Goal: Task Accomplishment & Management: Manage account settings

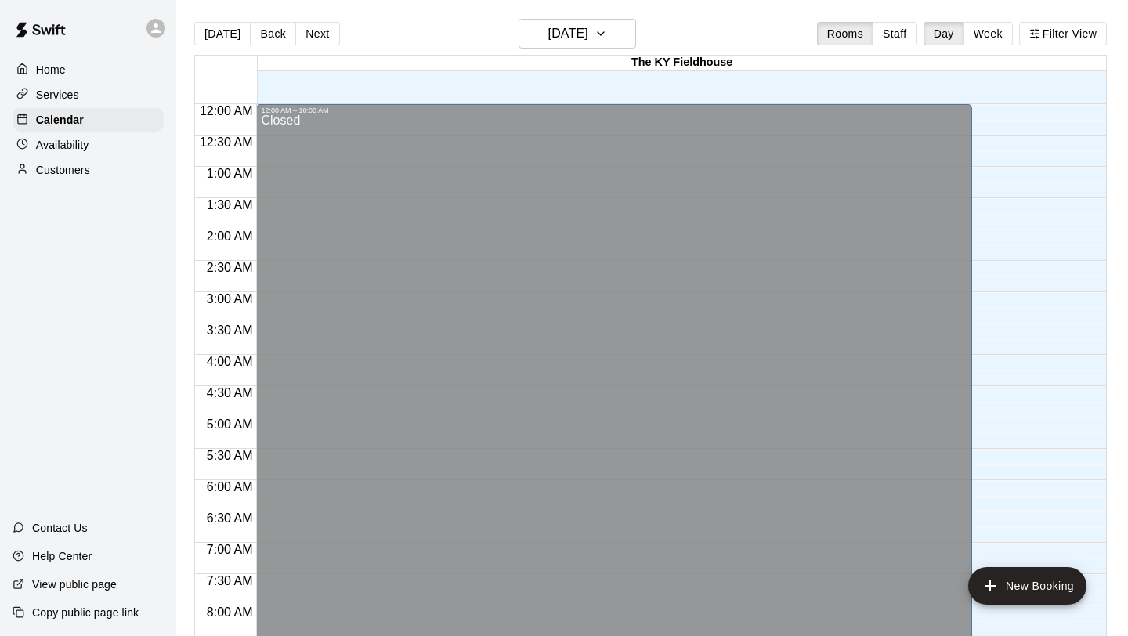
scroll to position [814, 0]
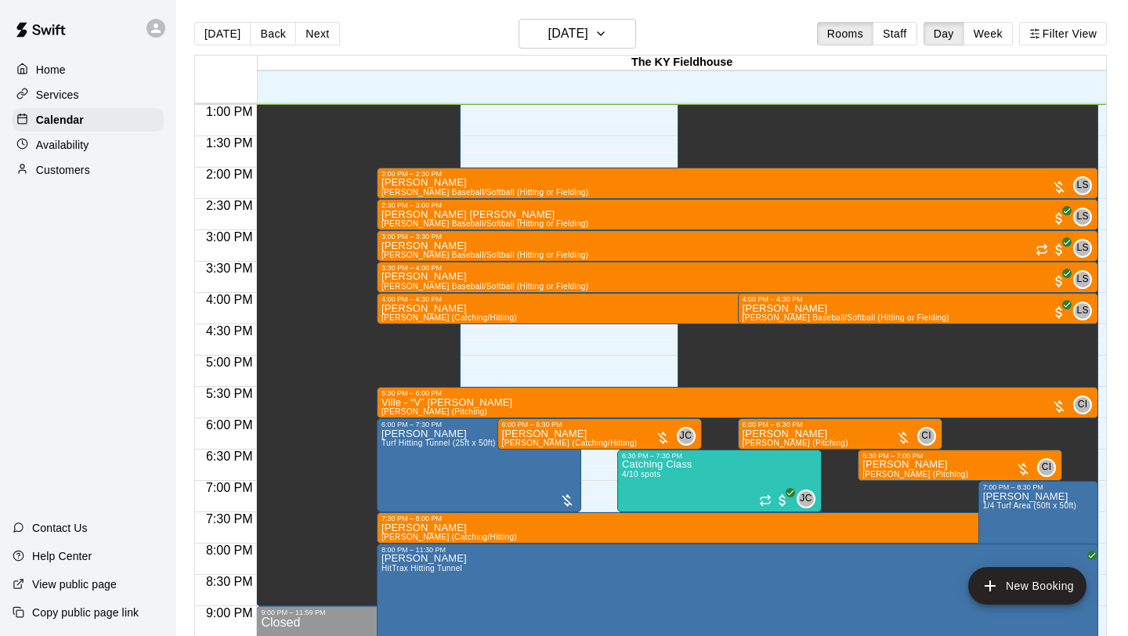
click at [117, 132] on div "Home Services Calendar Availability Customers" at bounding box center [88, 119] width 176 height 127
click at [115, 137] on div "Availability" at bounding box center [88, 144] width 151 height 23
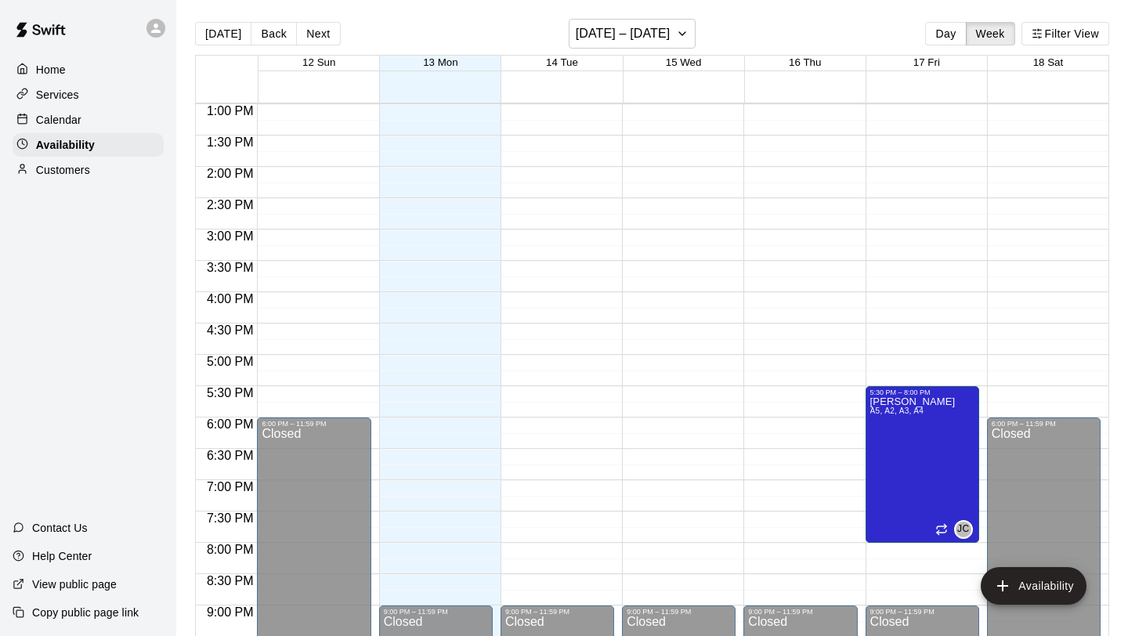
scroll to position [847, 0]
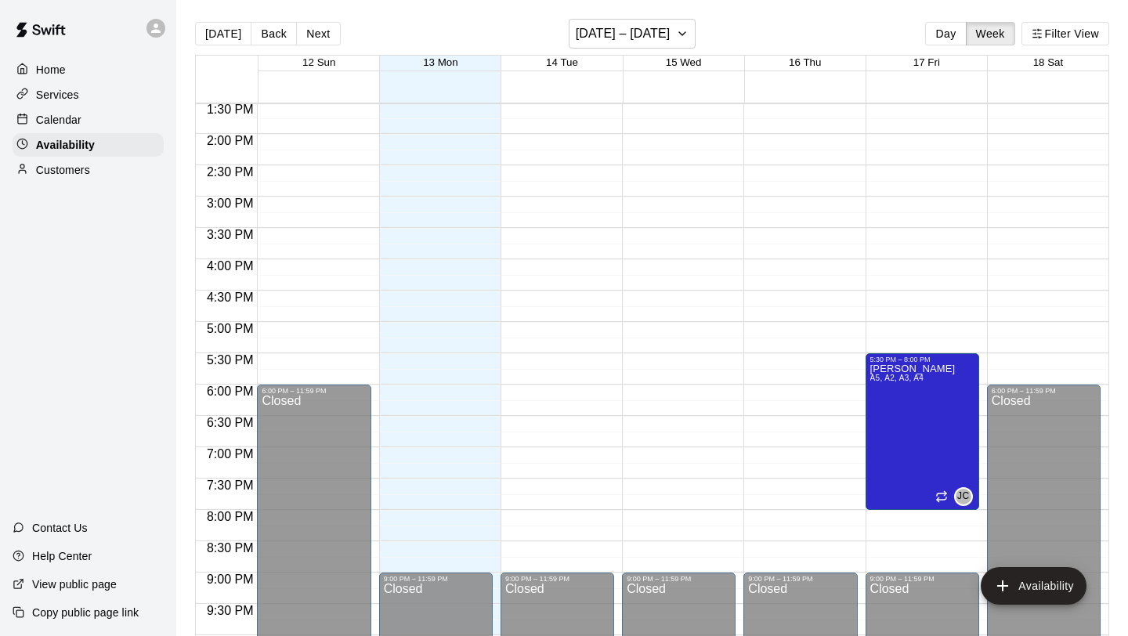
click at [147, 124] on div "Calendar" at bounding box center [88, 119] width 151 height 23
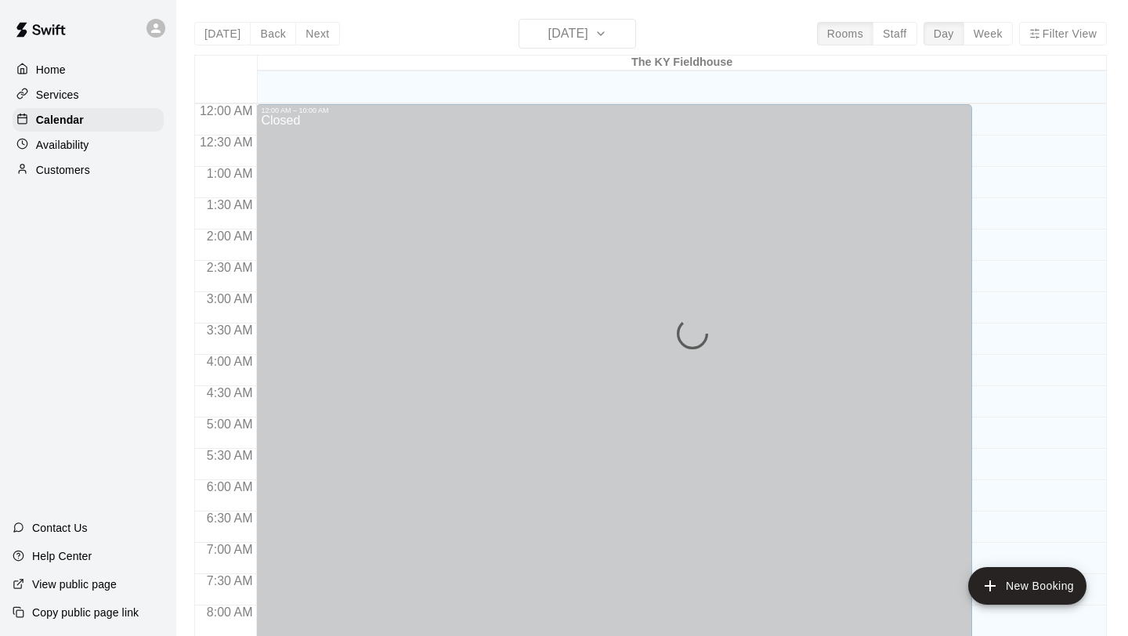
scroll to position [814, 0]
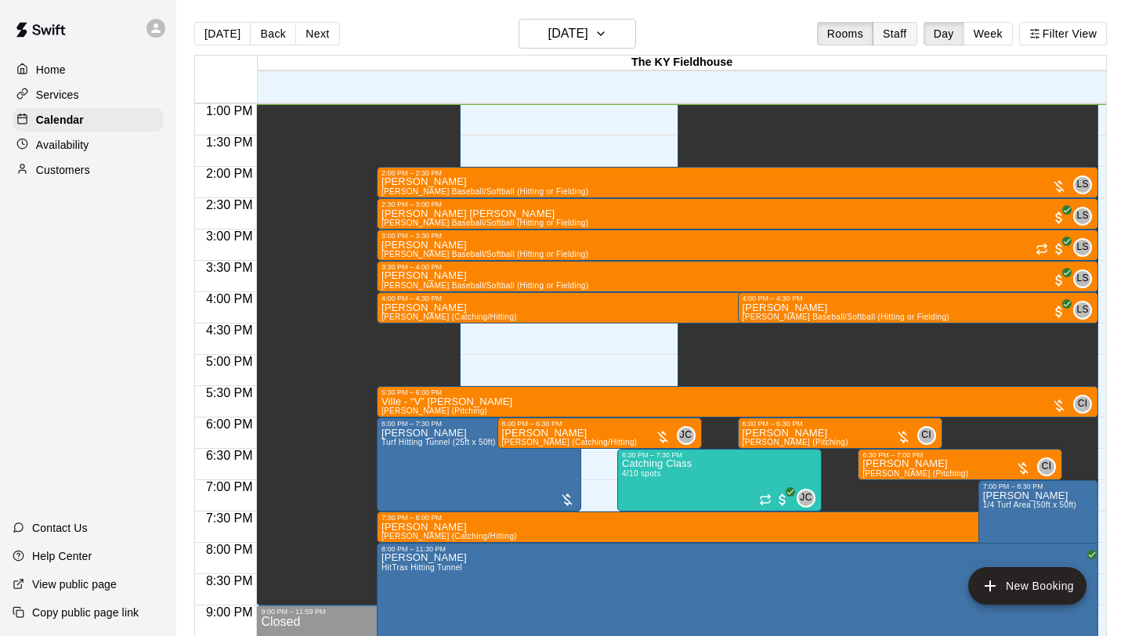
click at [883, 34] on button "Staff" at bounding box center [894, 33] width 45 height 23
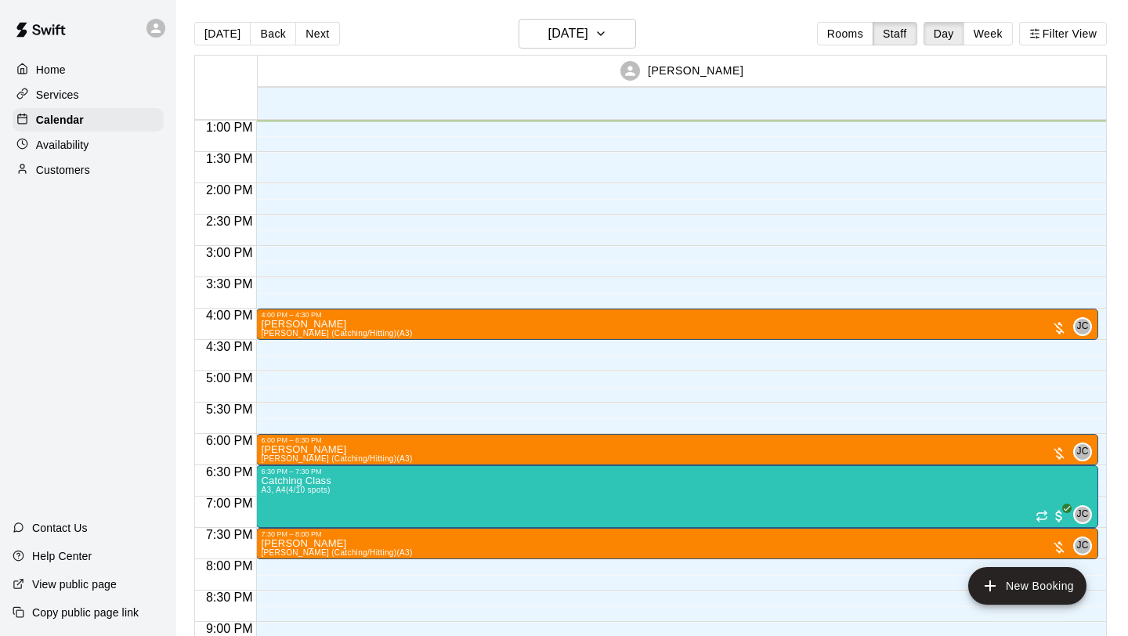
click at [984, 38] on div "[DATE] Back [DATE][DATE] Rooms Staff Day Week Filter View [PERSON_NAME] 13 Mon …" at bounding box center [650, 337] width 912 height 636
click at [984, 38] on button "Week" at bounding box center [987, 33] width 49 height 23
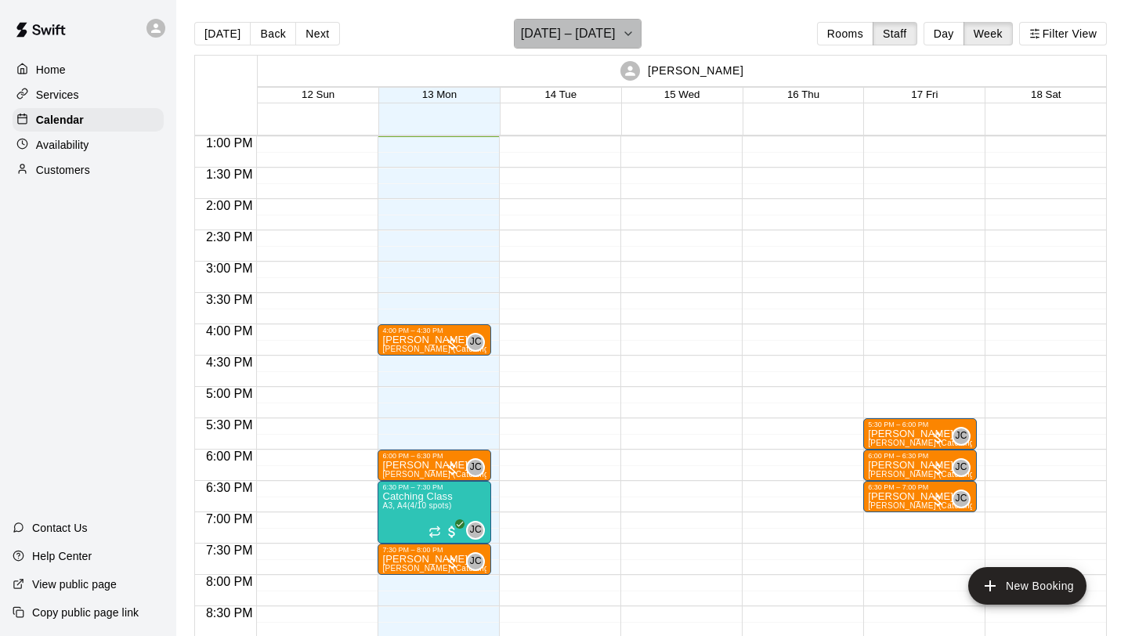
click at [608, 33] on h6 "[DATE] – [DATE]" at bounding box center [568, 34] width 95 height 22
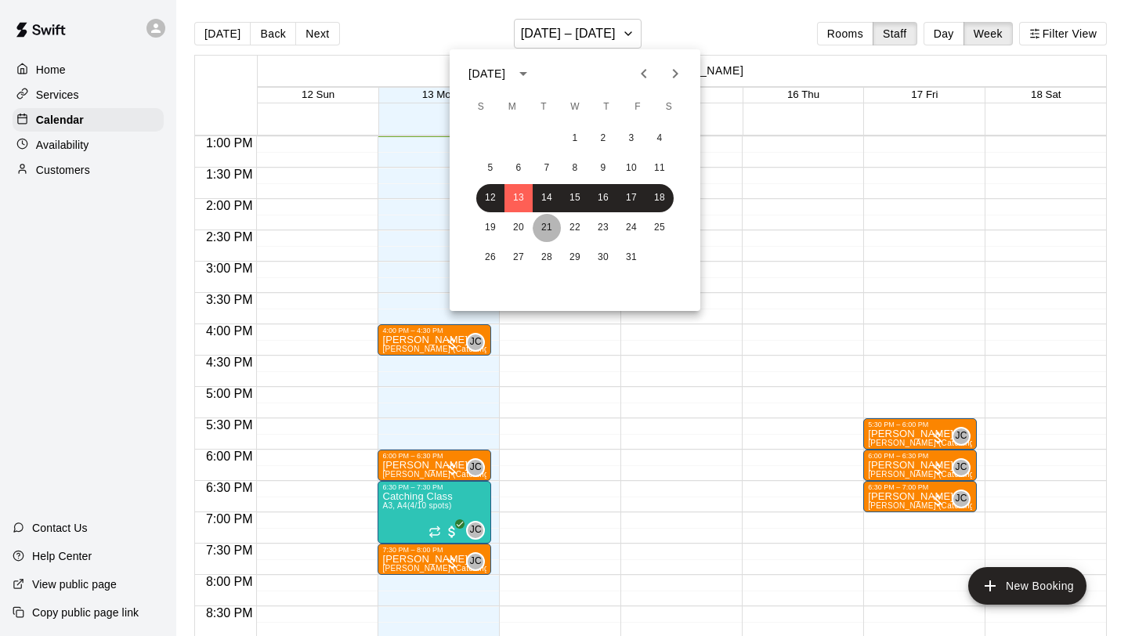
click at [544, 215] on button "21" at bounding box center [547, 228] width 28 height 28
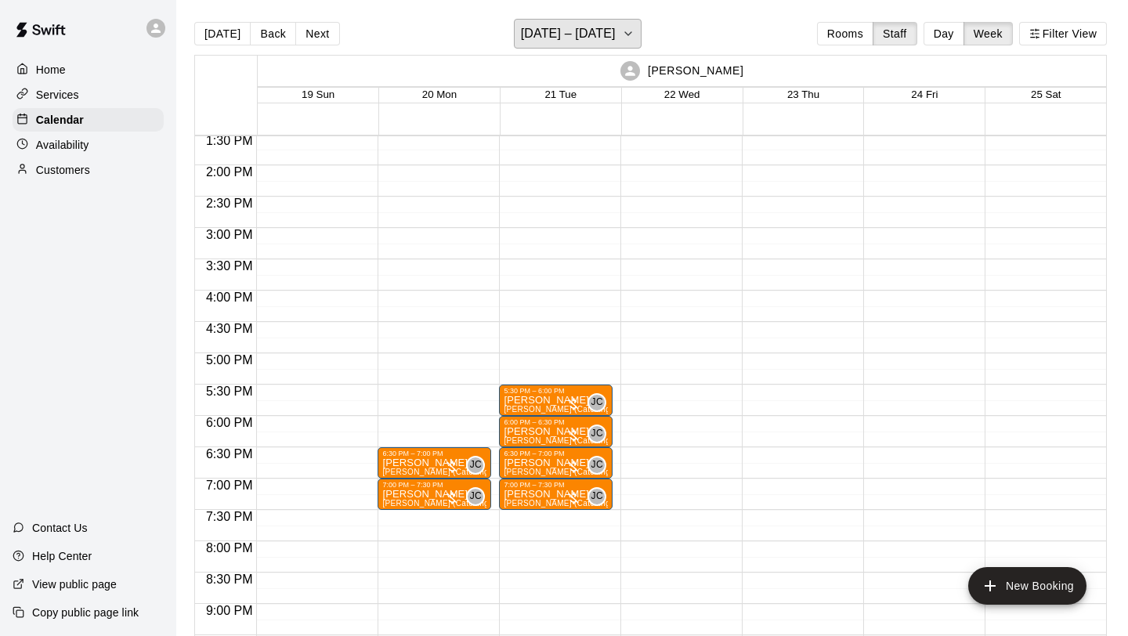
scroll to position [852, 0]
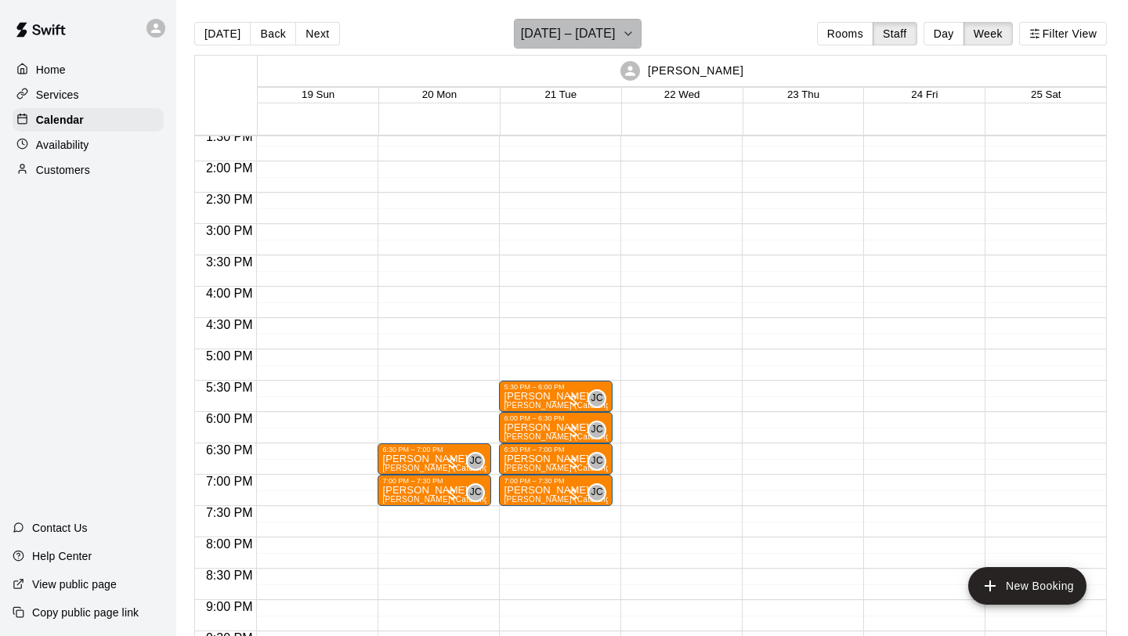
click at [614, 48] on button "[DATE] – [DATE]" at bounding box center [578, 34] width 128 height 30
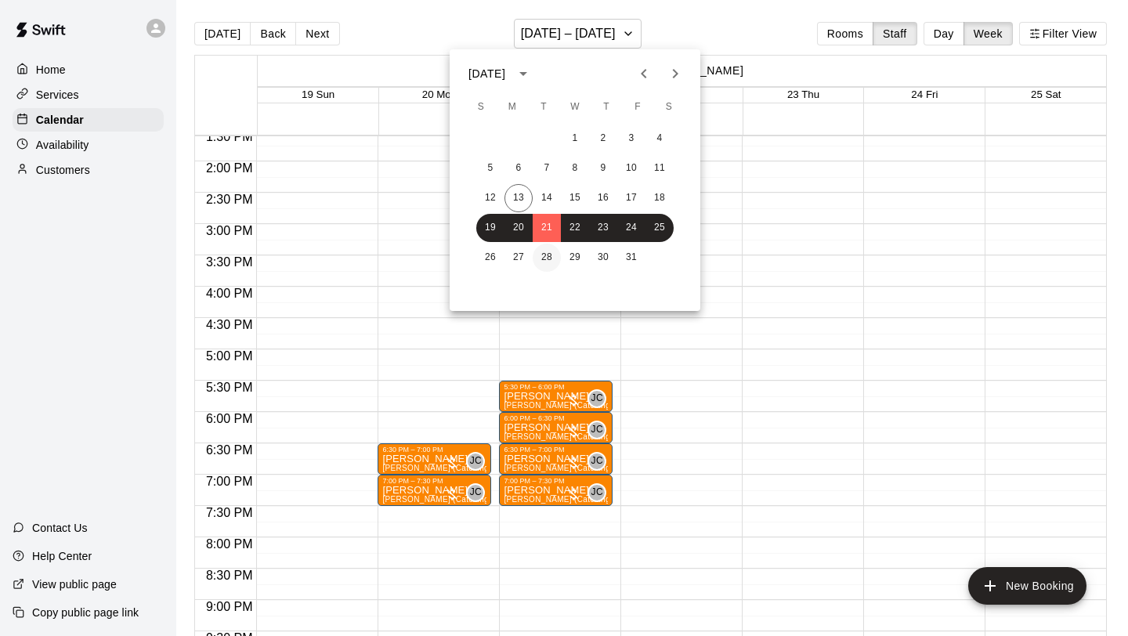
click at [551, 257] on button "28" at bounding box center [547, 258] width 28 height 28
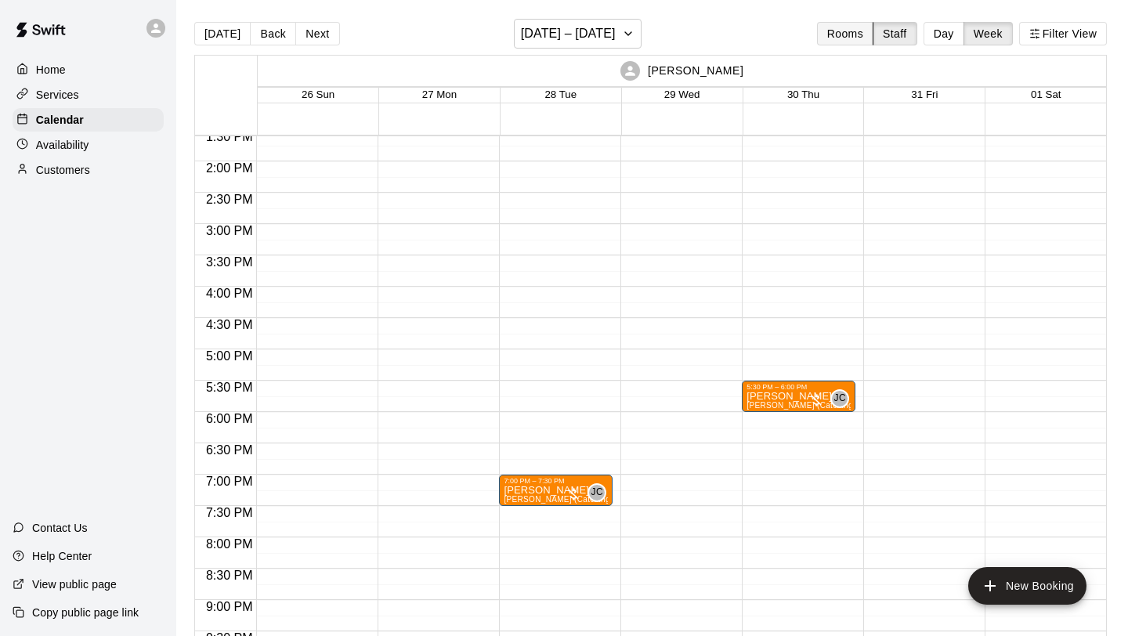
click at [850, 33] on button "Rooms" at bounding box center [845, 33] width 56 height 23
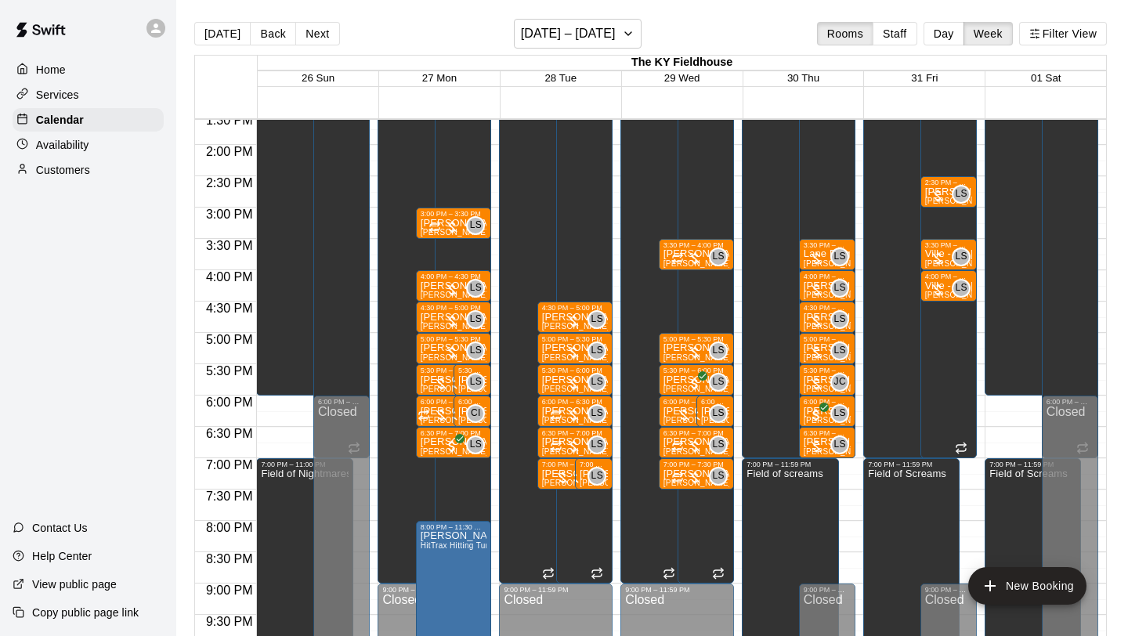
click at [117, 136] on div "Availability" at bounding box center [88, 144] width 151 height 23
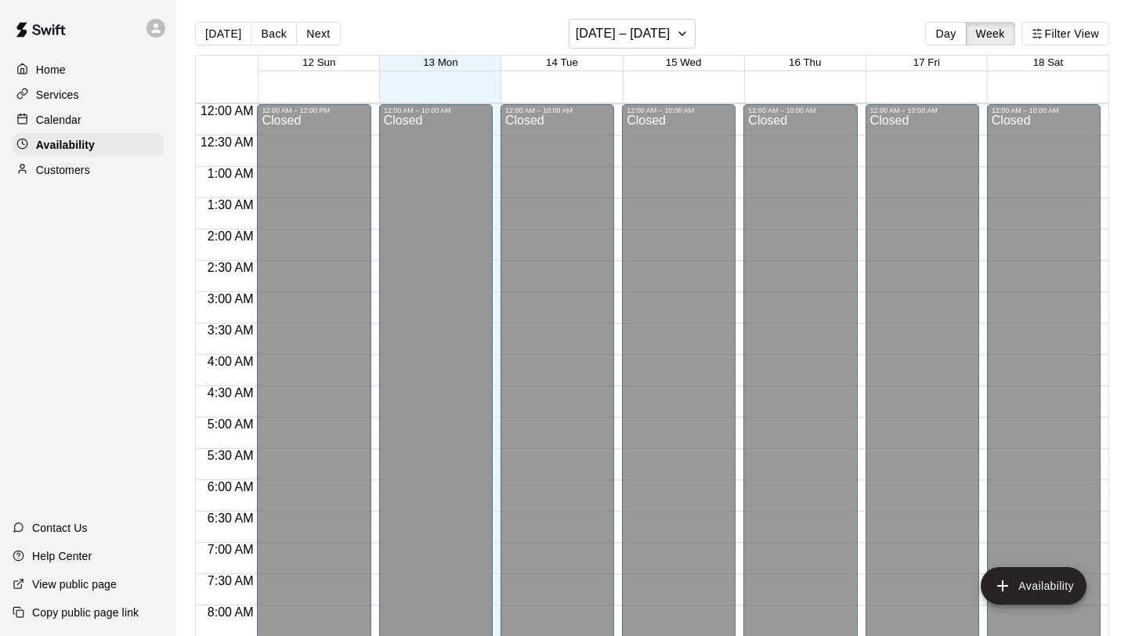
scroll to position [817, 0]
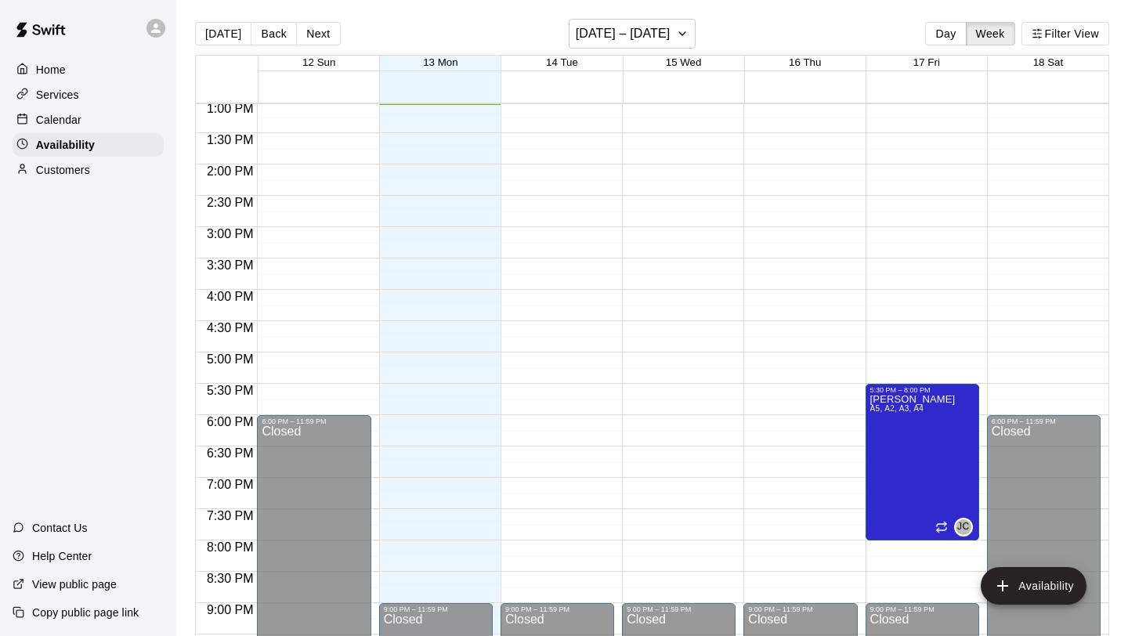
click at [647, 56] on div "15 Wed" at bounding box center [683, 64] width 121 height 16
click at [652, 45] on button "[DATE] – [DATE]" at bounding box center [633, 34] width 128 height 30
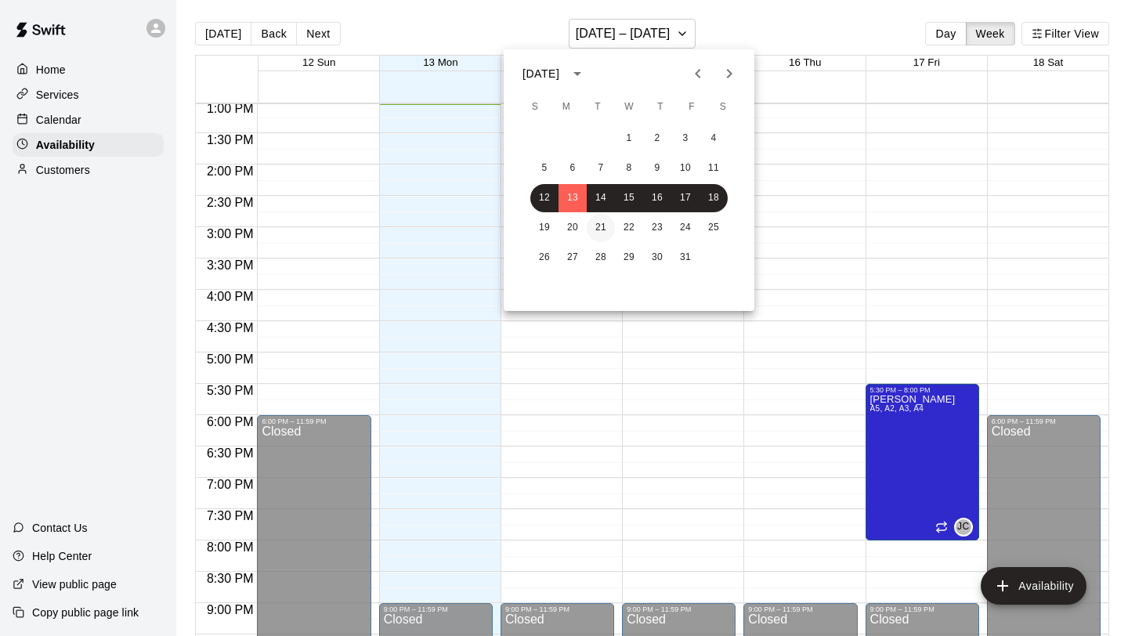
click at [599, 222] on button "21" at bounding box center [601, 228] width 28 height 28
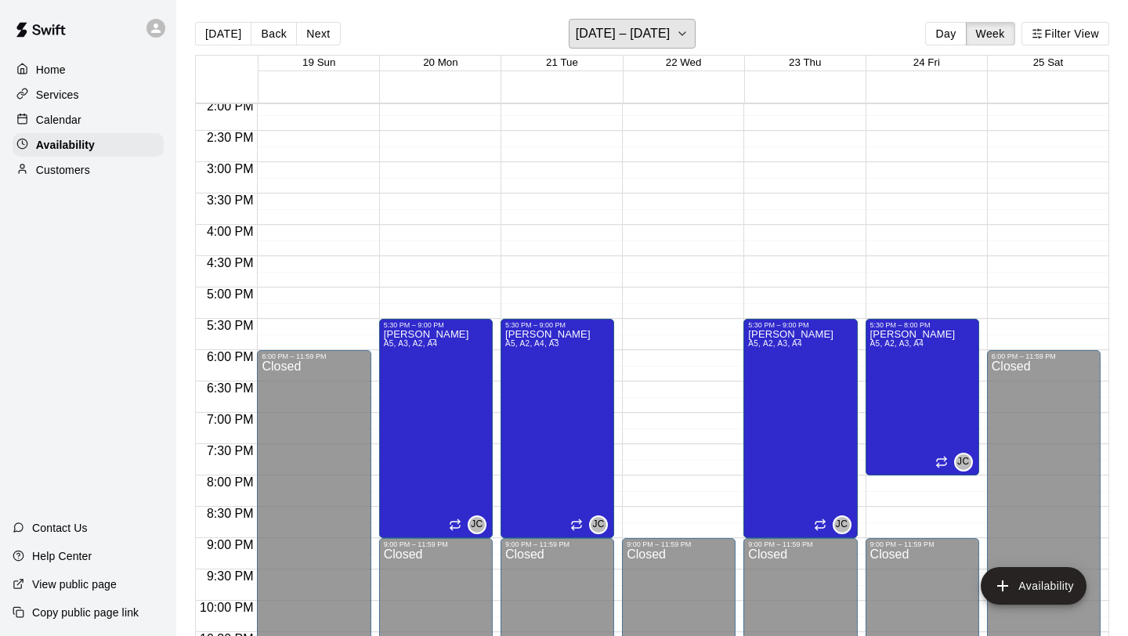
scroll to position [900, 0]
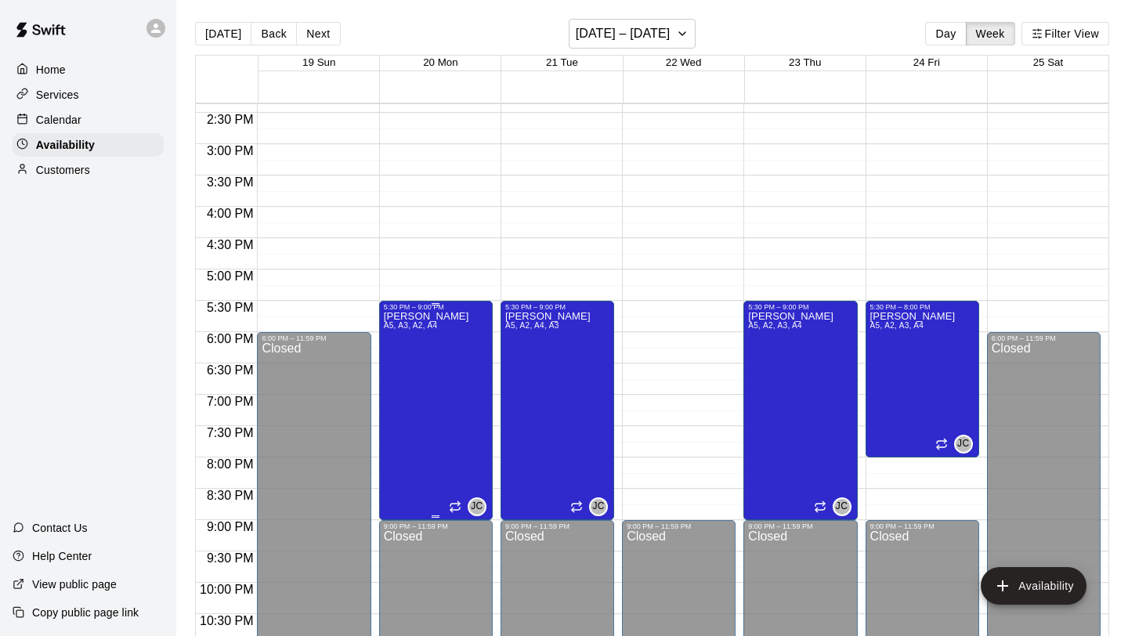
click at [464, 367] on div "[PERSON_NAME] A5, A3, A2, A4 JC" at bounding box center [436, 629] width 104 height 636
click at [406, 361] on icon "delete" at bounding box center [399, 365] width 19 height 19
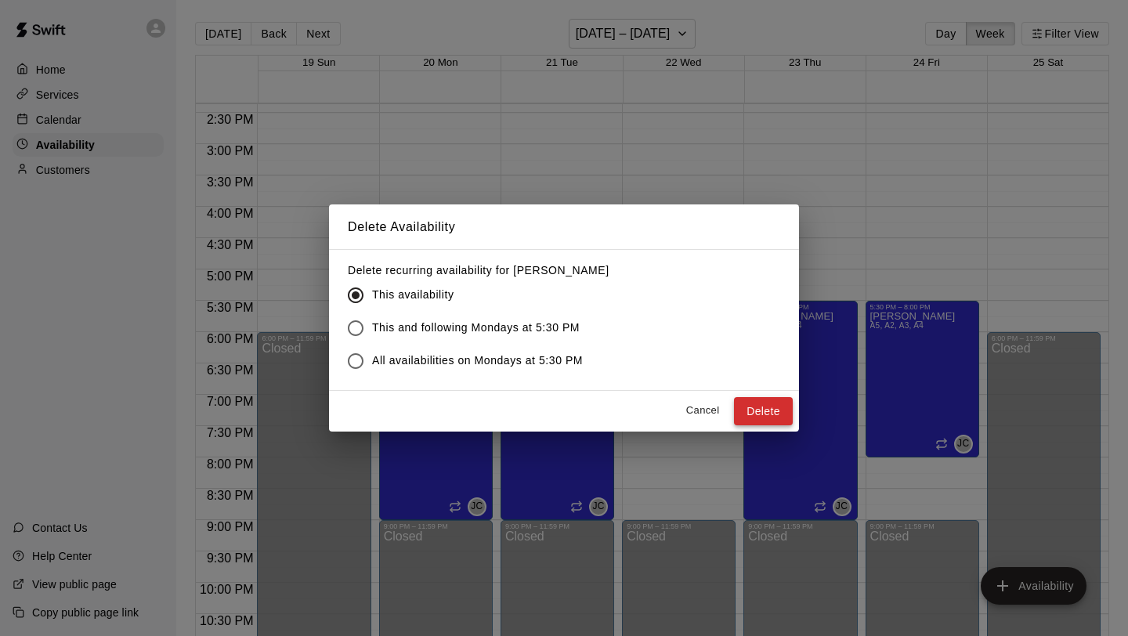
click at [760, 405] on button "Delete" at bounding box center [763, 411] width 59 height 29
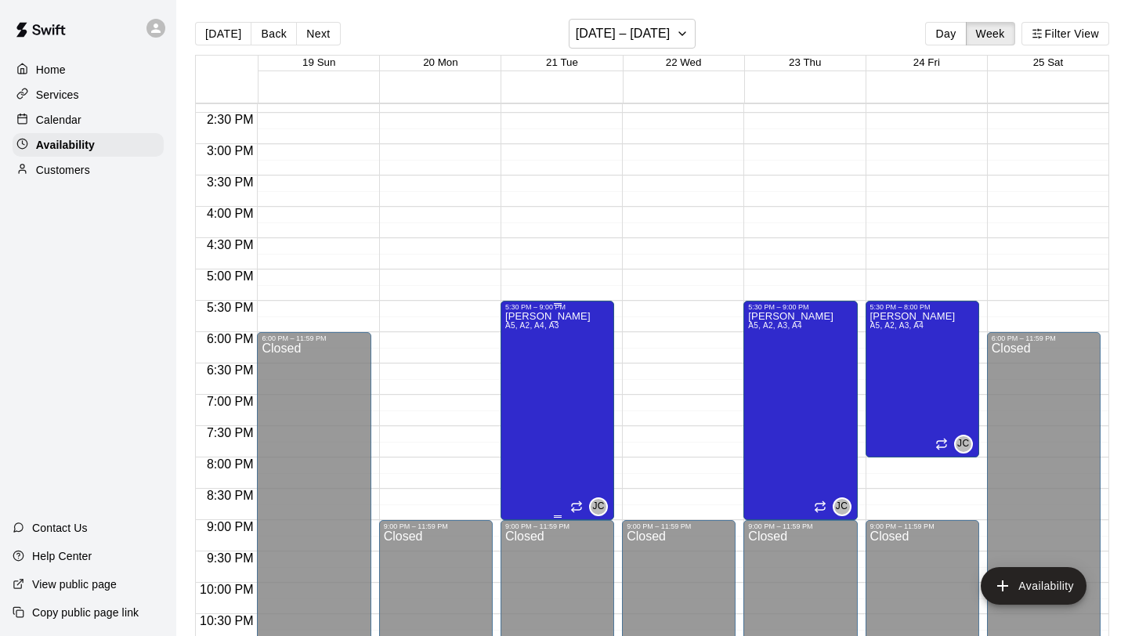
click at [594, 341] on div "[PERSON_NAME] A5, A2, A4, A3 JC" at bounding box center [557, 629] width 104 height 636
click at [529, 363] on icon "delete" at bounding box center [520, 365] width 19 height 19
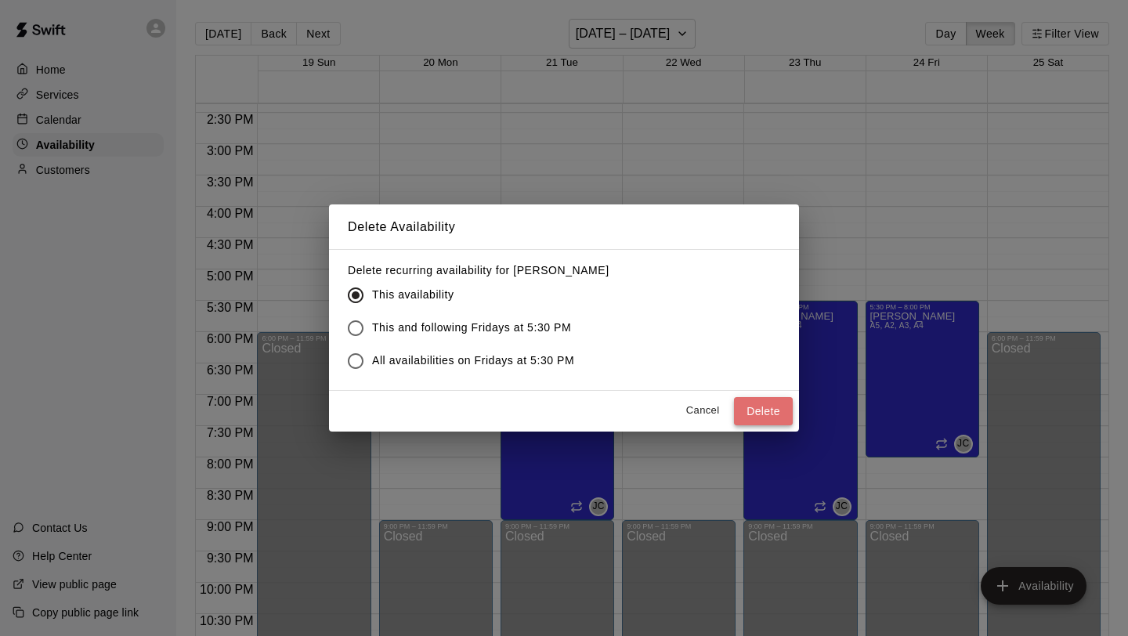
click at [745, 406] on button "Delete" at bounding box center [763, 411] width 59 height 29
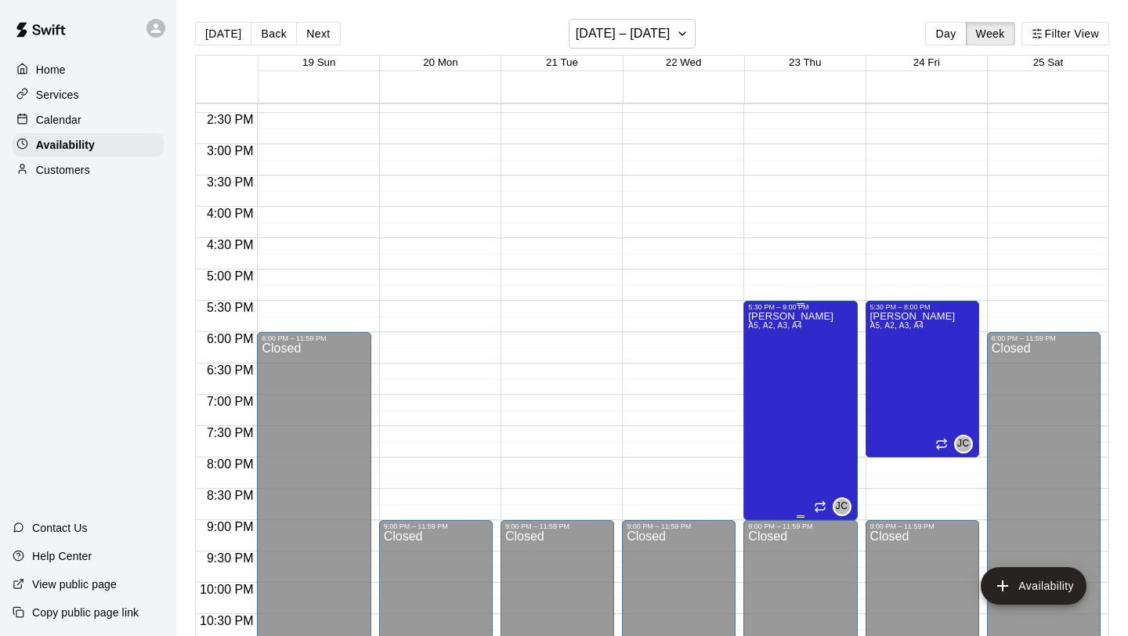
click at [836, 328] on div "[PERSON_NAME] A5, A2, A3, A4 JC" at bounding box center [800, 629] width 104 height 636
click at [777, 368] on button "delete" at bounding box center [764, 365] width 31 height 31
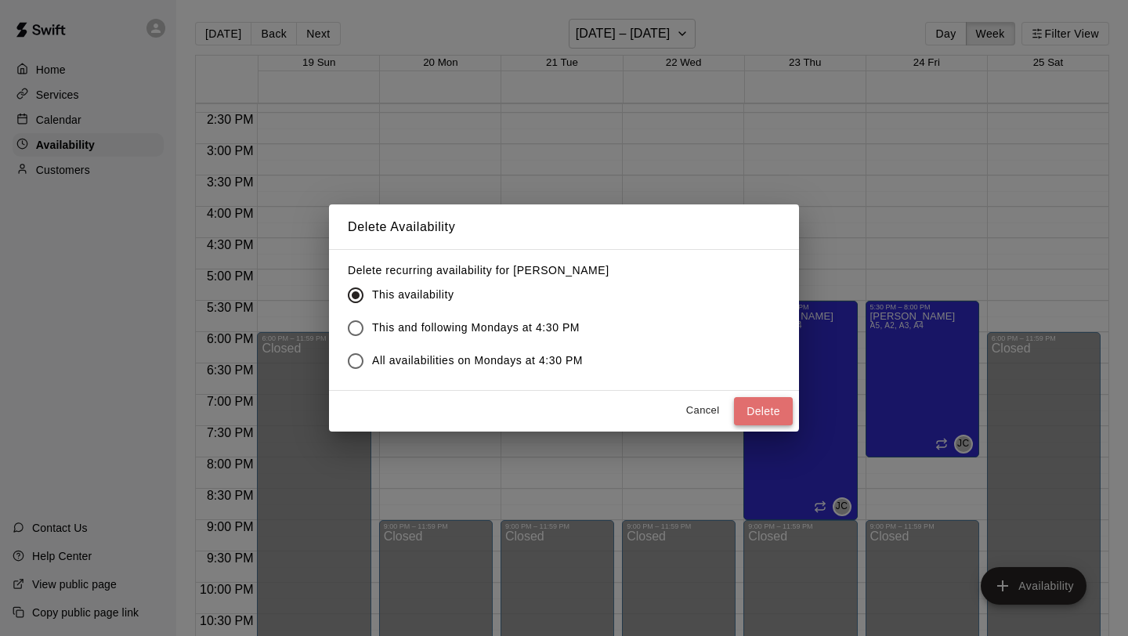
click at [777, 413] on button "Delete" at bounding box center [763, 411] width 59 height 29
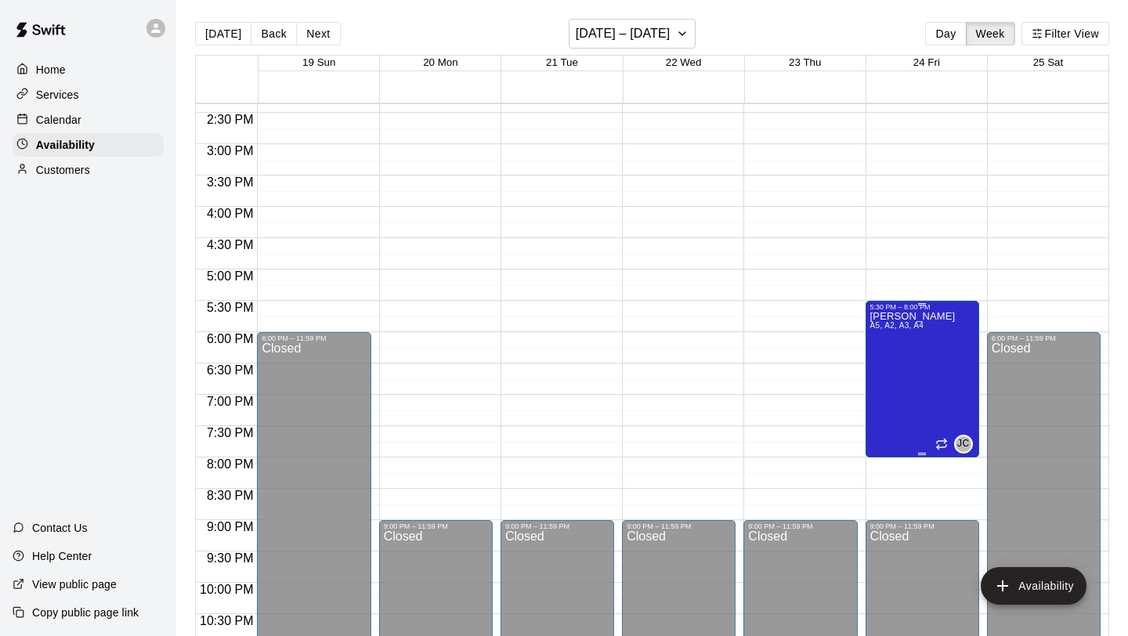
click at [915, 342] on div "[PERSON_NAME] A5, A2, A3, A4" at bounding box center [912, 629] width 85 height 636
click at [883, 361] on icon "delete" at bounding box center [885, 365] width 19 height 19
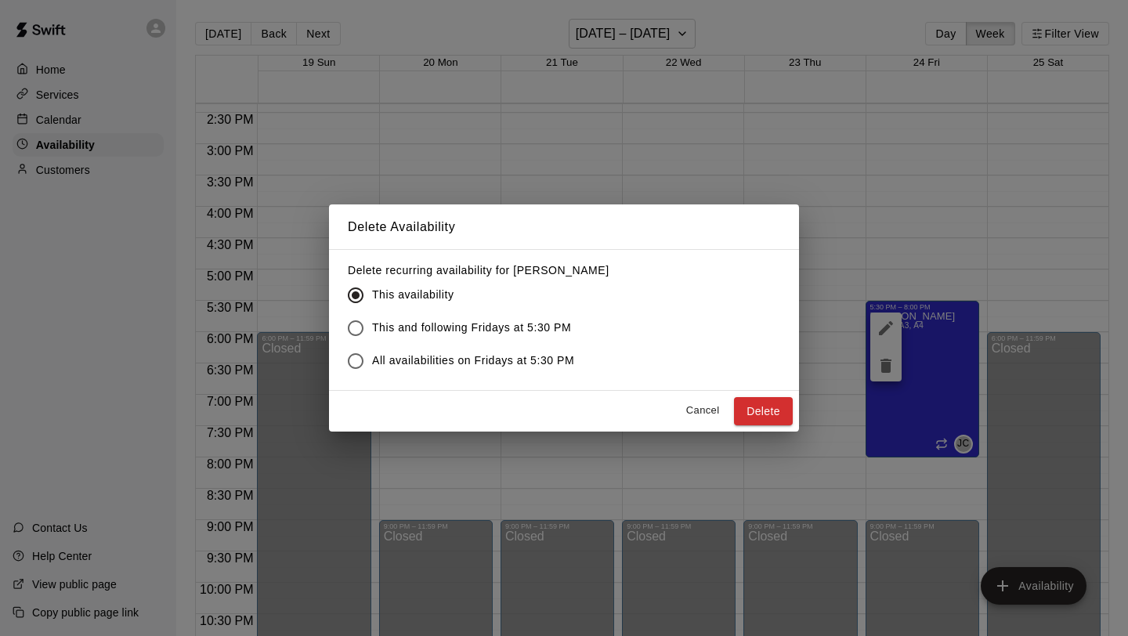
click at [793, 410] on div "Cancel Delete" at bounding box center [564, 412] width 470 height 42
click at [775, 411] on button "Delete" at bounding box center [763, 411] width 59 height 29
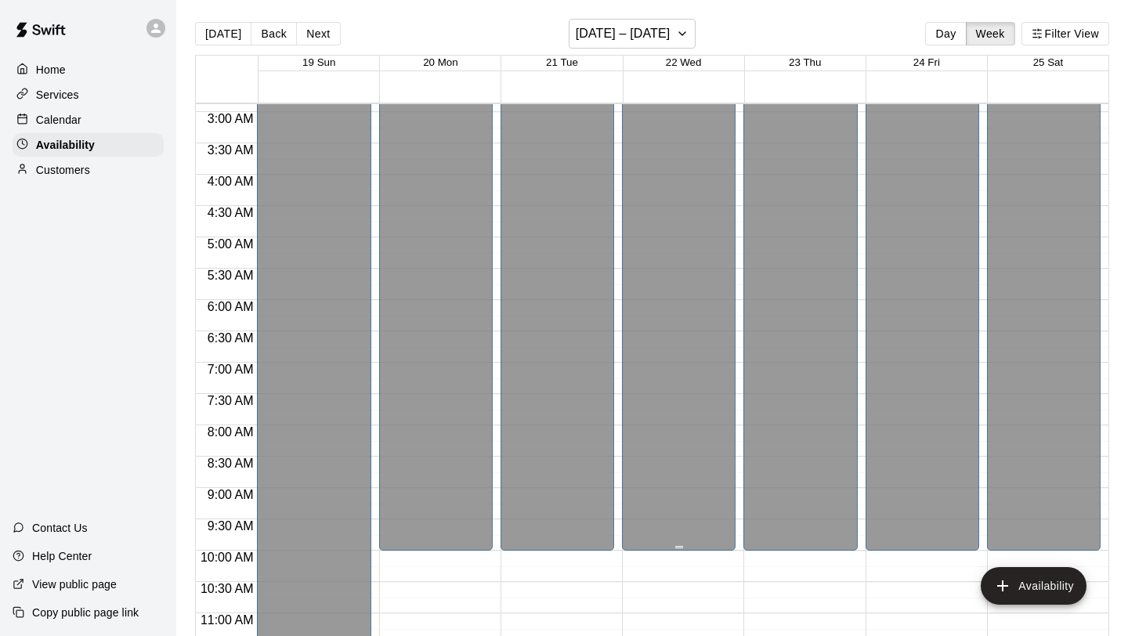
scroll to position [175, 0]
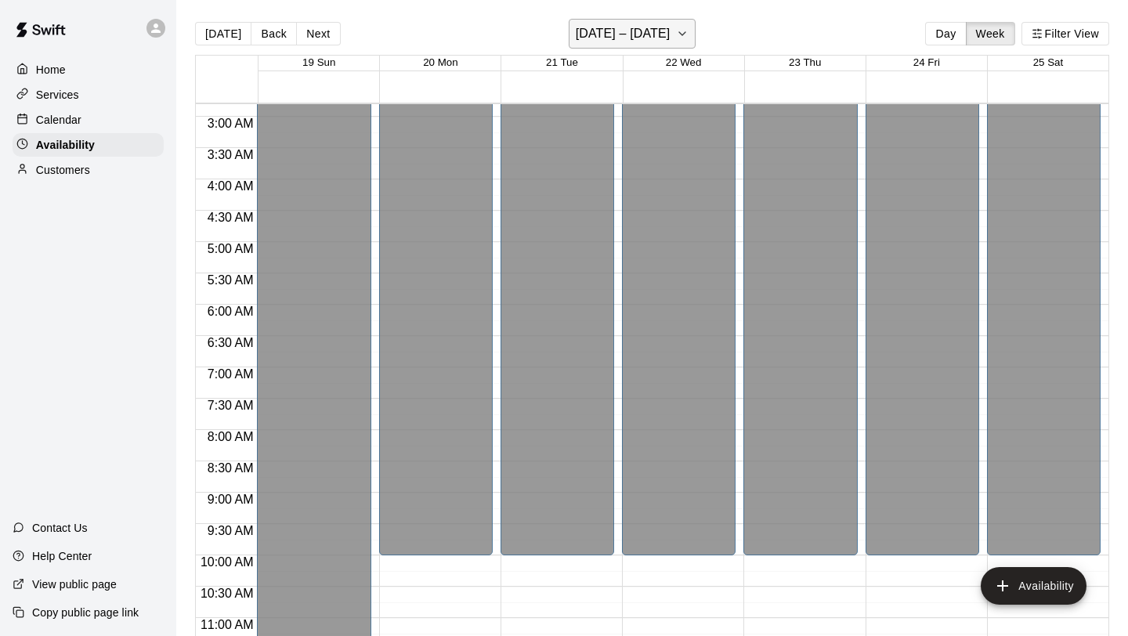
click at [666, 49] on button "[DATE] – [DATE]" at bounding box center [633, 34] width 128 height 30
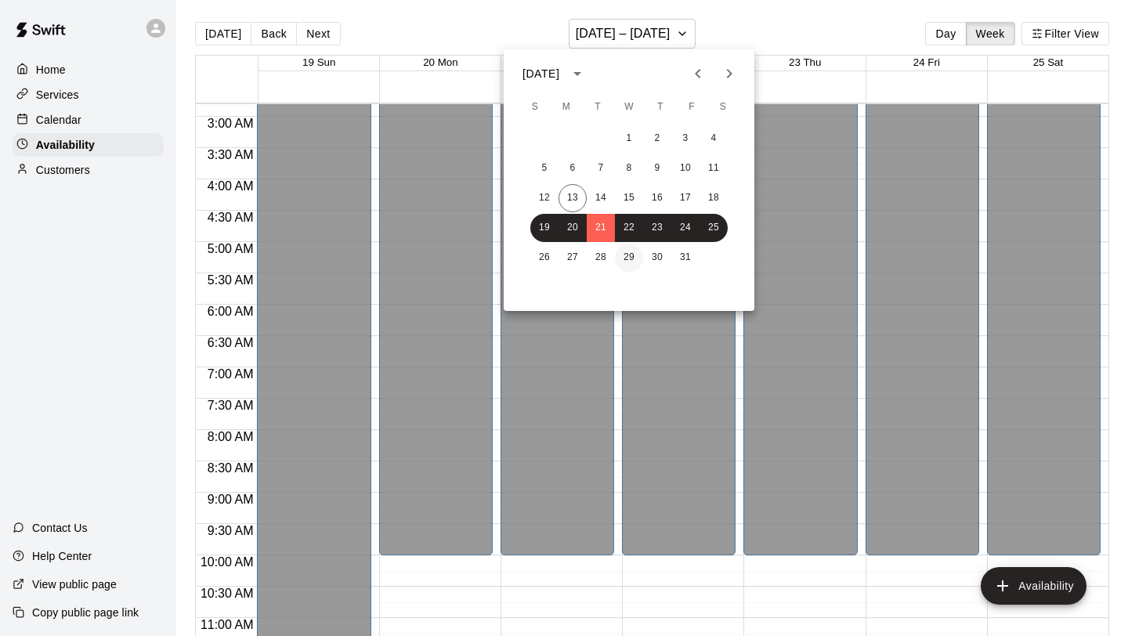
click at [623, 251] on button "29" at bounding box center [629, 258] width 28 height 28
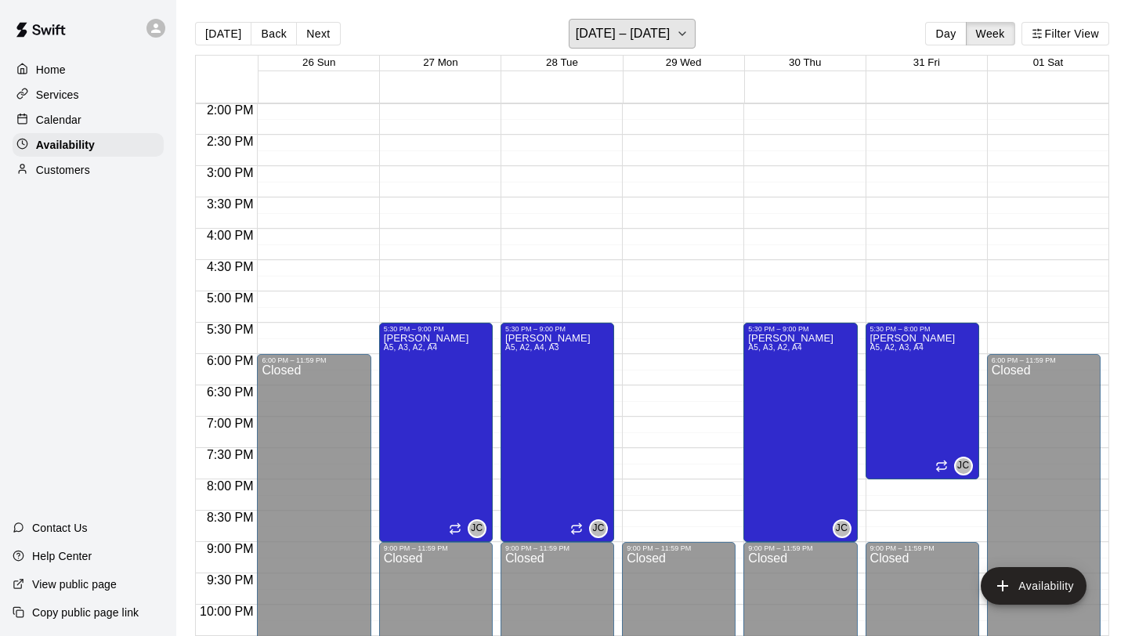
scroll to position [880, 0]
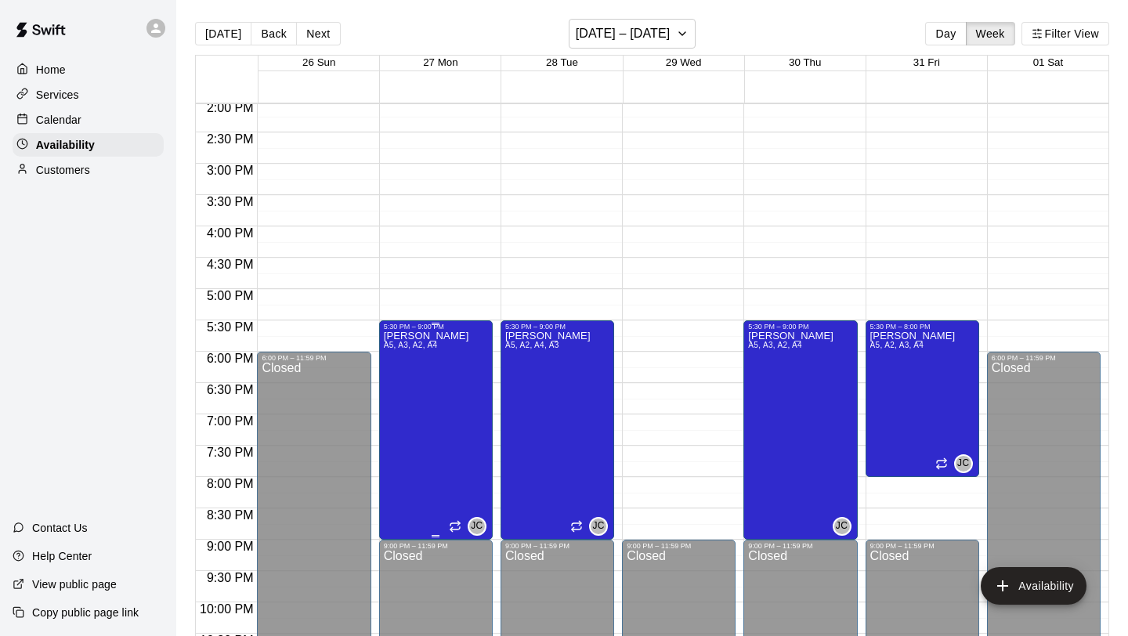
click at [484, 335] on div "[PERSON_NAME] A5, A3, A2, A4 JC" at bounding box center [436, 648] width 104 height 636
click at [408, 381] on icon "delete" at bounding box center [399, 385] width 19 height 19
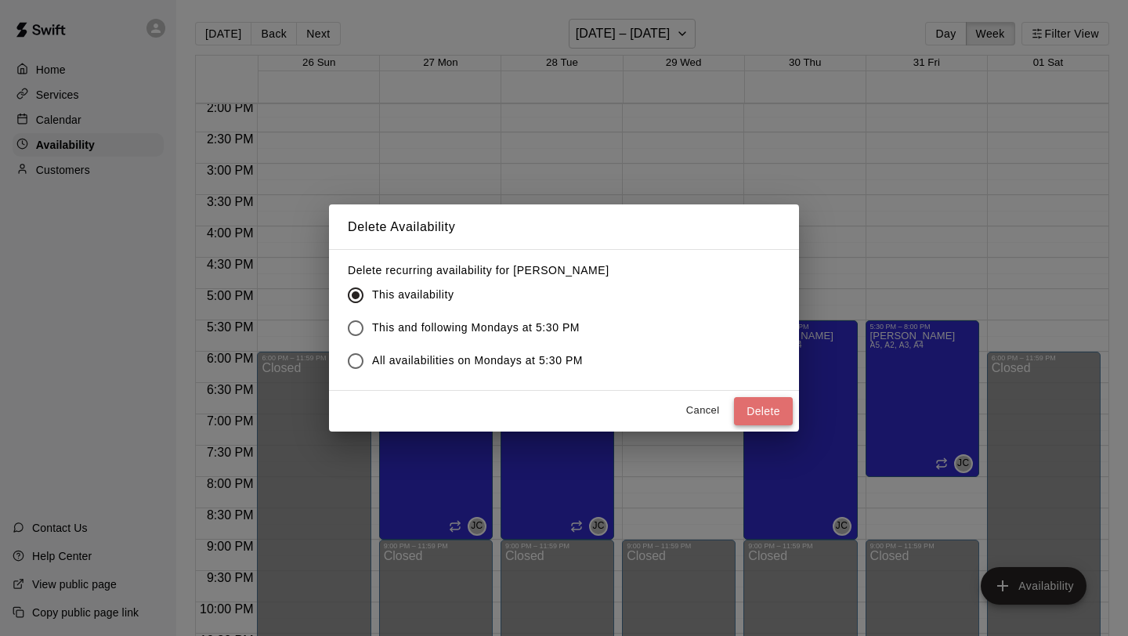
click at [736, 403] on button "Delete" at bounding box center [763, 411] width 59 height 29
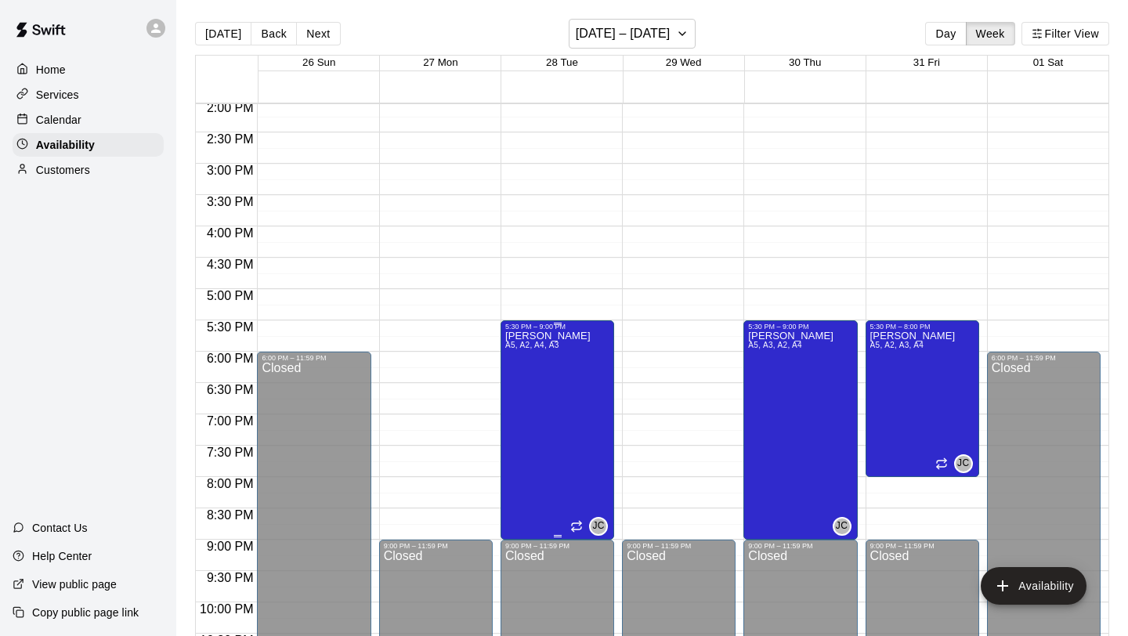
click at [605, 367] on div "[PERSON_NAME] A5, A2, A4, A3 JC" at bounding box center [557, 648] width 104 height 636
click at [526, 384] on icon "delete" at bounding box center [520, 385] width 19 height 19
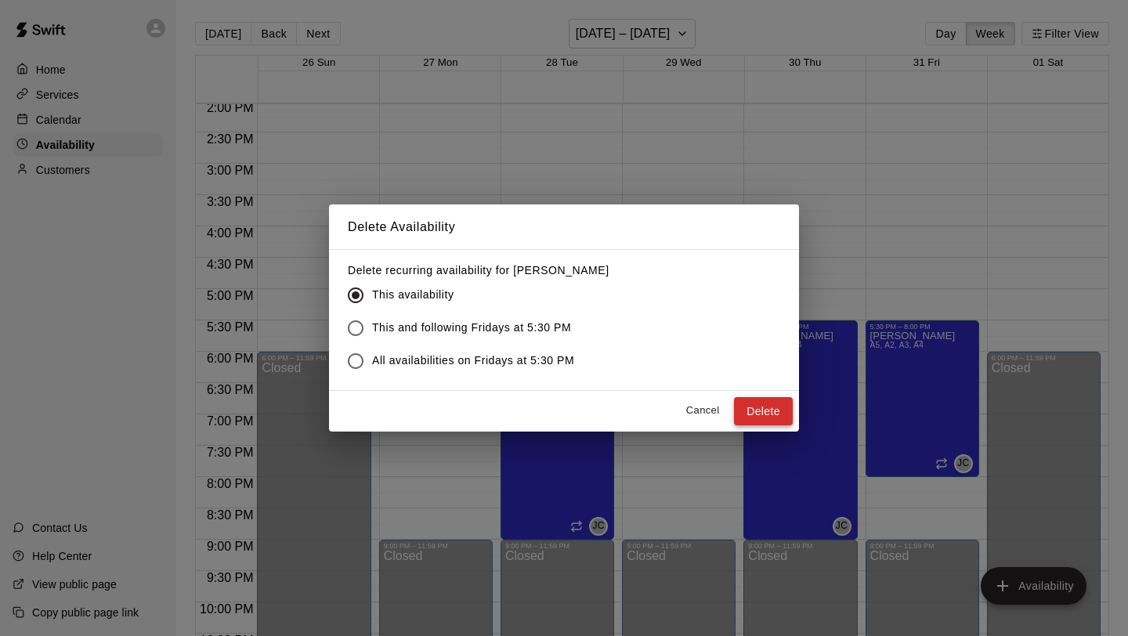
click at [776, 417] on button "Delete" at bounding box center [763, 411] width 59 height 29
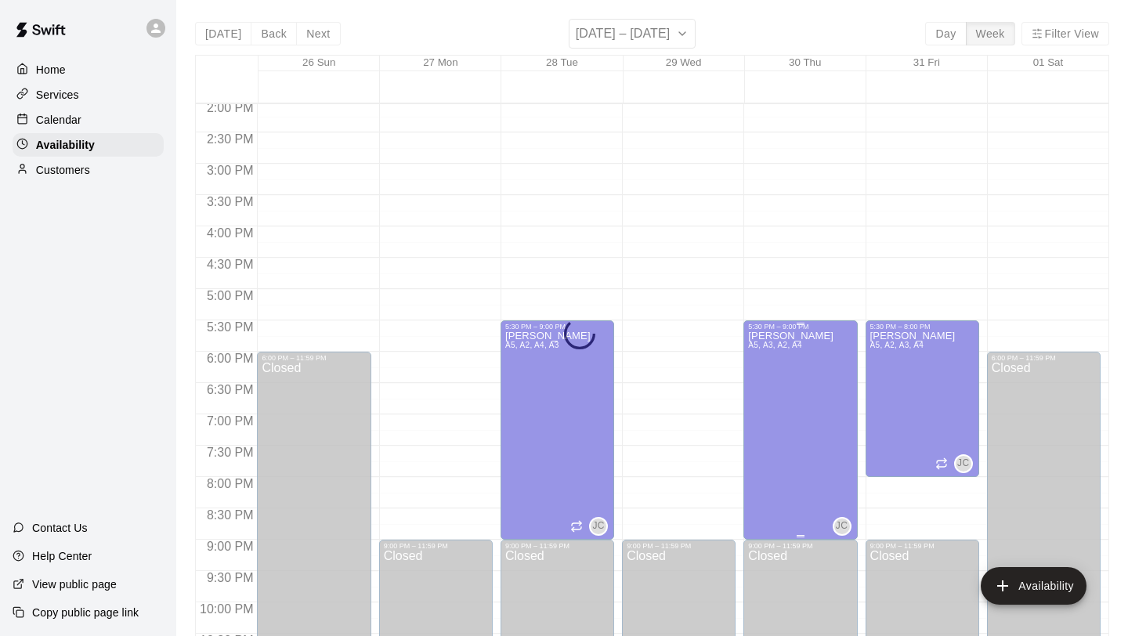
click at [800, 378] on div "[PERSON_NAME] A5, A3, A2, A4" at bounding box center [790, 648] width 85 height 636
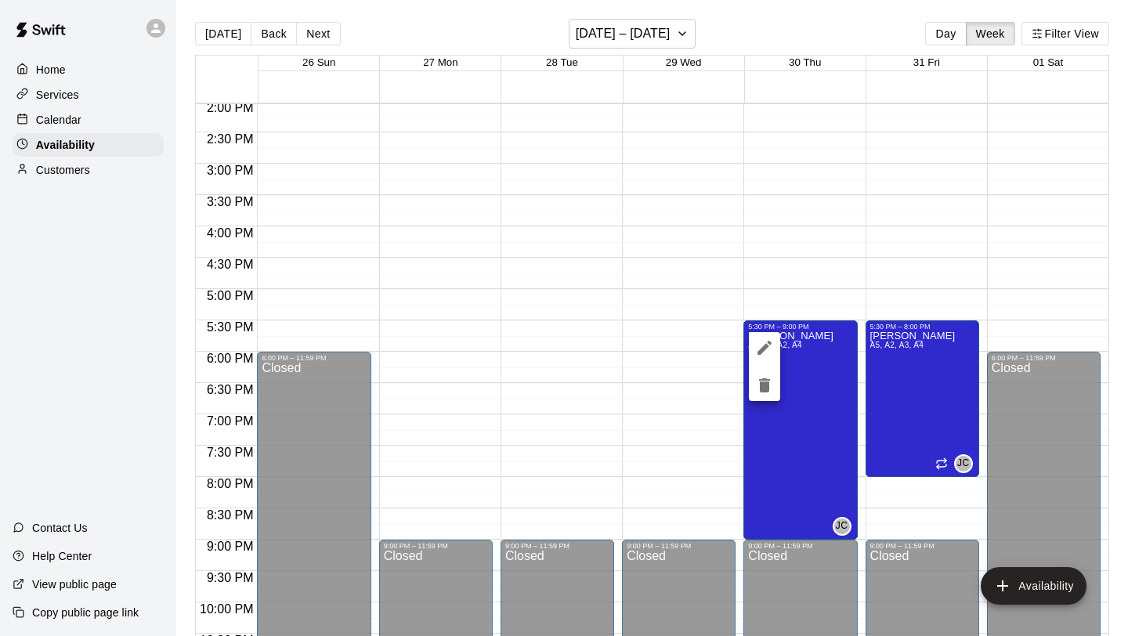
click at [764, 383] on icon "delete" at bounding box center [764, 385] width 11 height 14
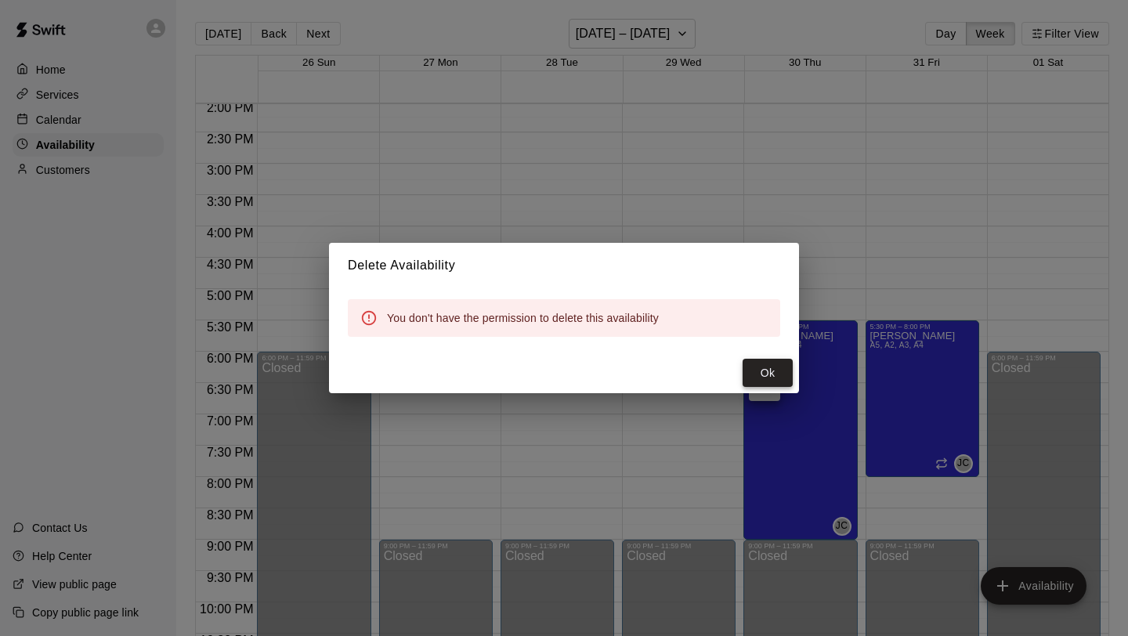
click at [771, 375] on button "Ok" at bounding box center [767, 373] width 50 height 29
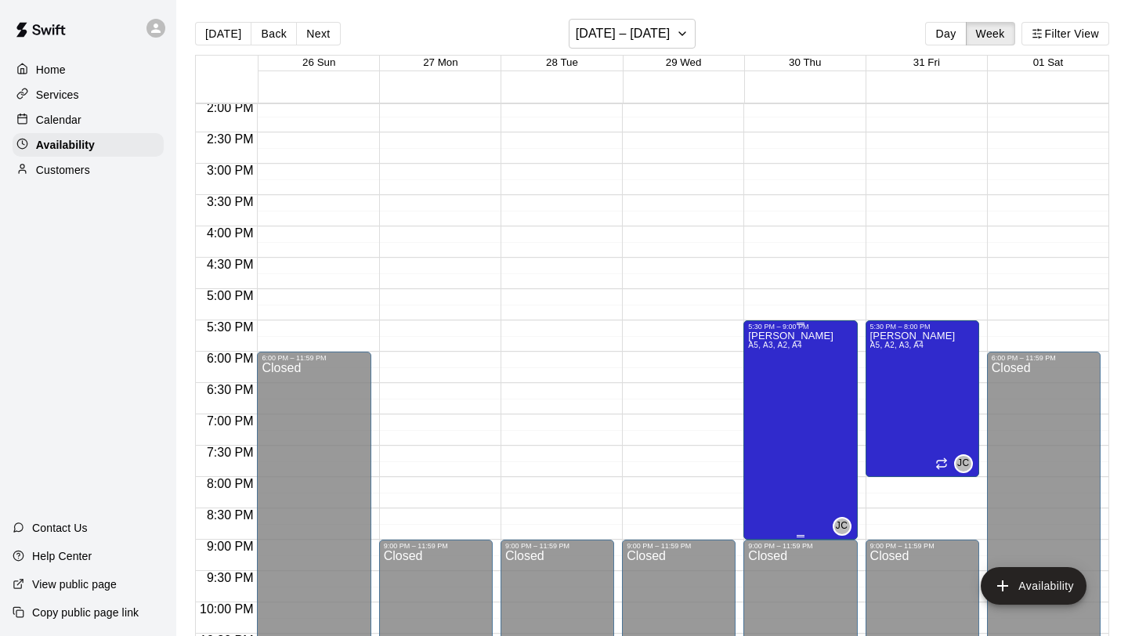
click at [804, 377] on div "[PERSON_NAME] A5, A3, A2, A4" at bounding box center [790, 648] width 85 height 636
click at [775, 382] on button "delete" at bounding box center [764, 385] width 31 height 31
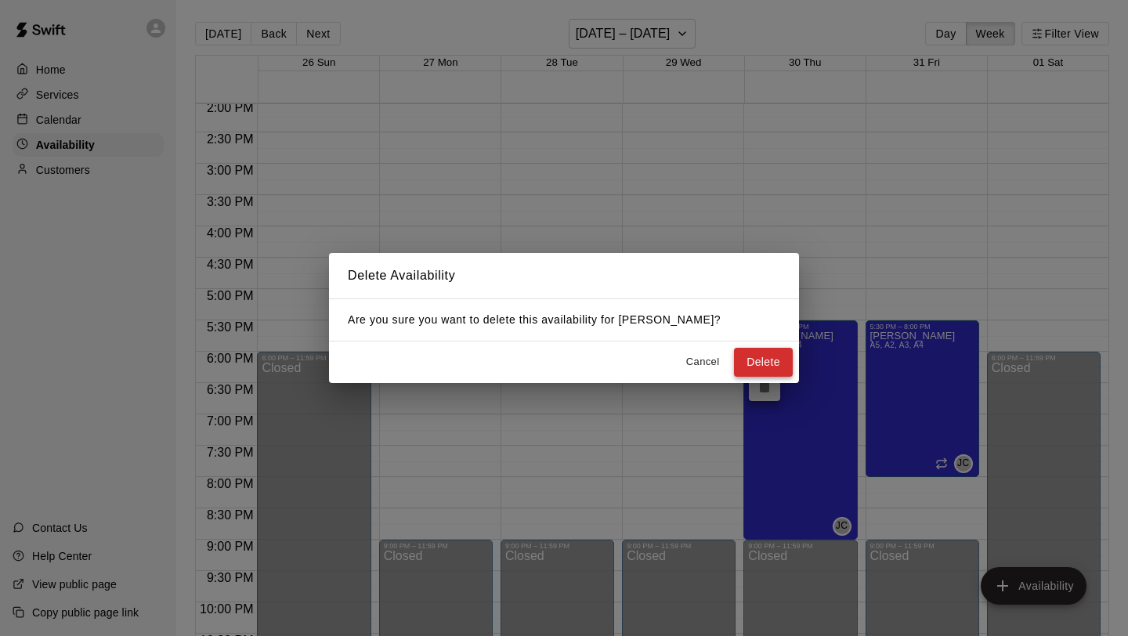
click at [757, 359] on button "Delete" at bounding box center [763, 362] width 59 height 29
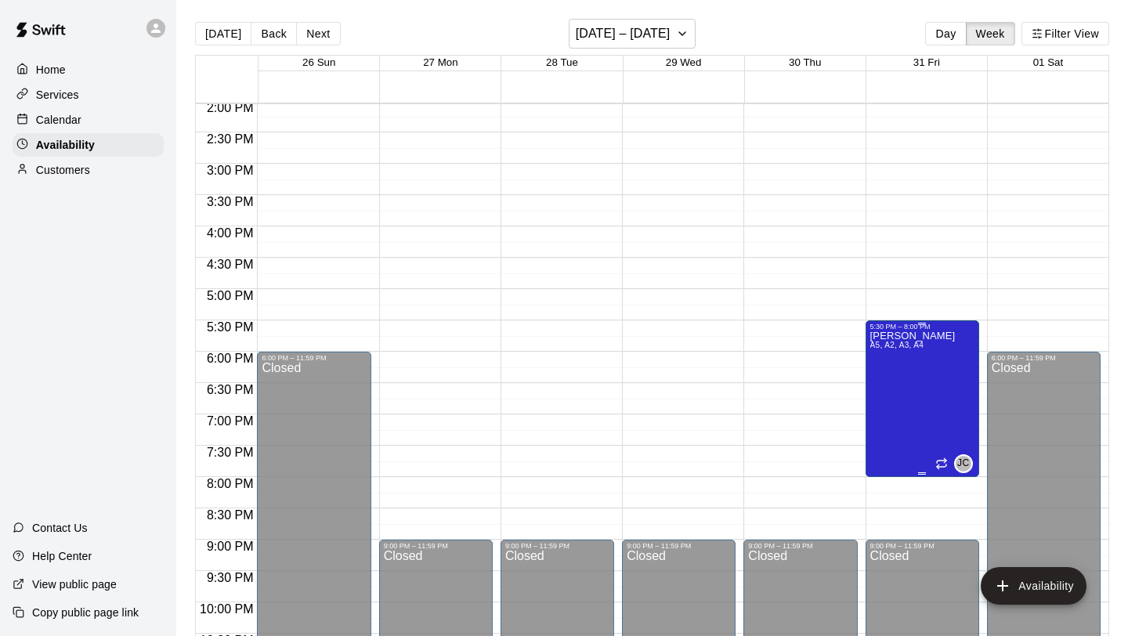
click at [908, 366] on div "[PERSON_NAME] A5, A2, A3, A4" at bounding box center [912, 648] width 85 height 636
click at [884, 392] on icon "delete" at bounding box center [885, 385] width 11 height 14
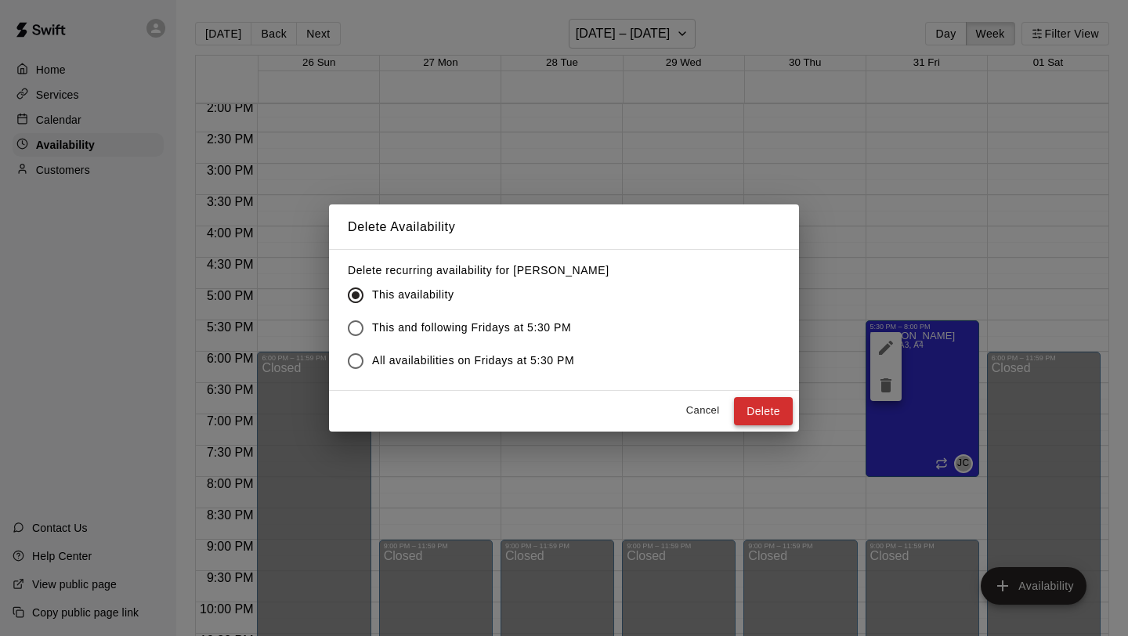
click at [776, 407] on button "Delete" at bounding box center [763, 411] width 59 height 29
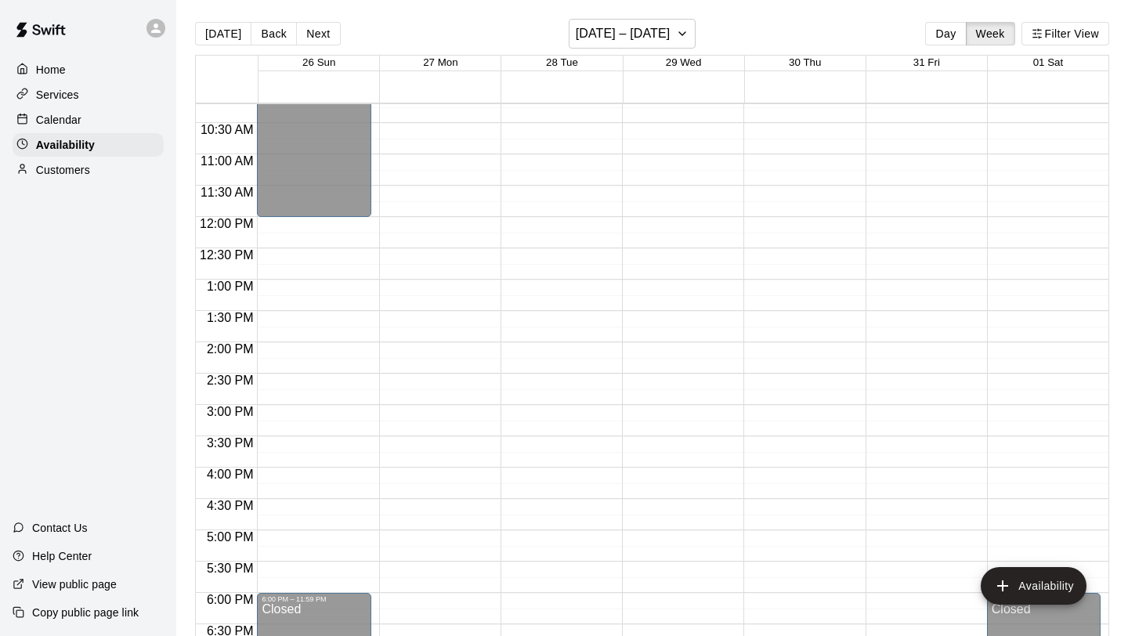
scroll to position [646, 0]
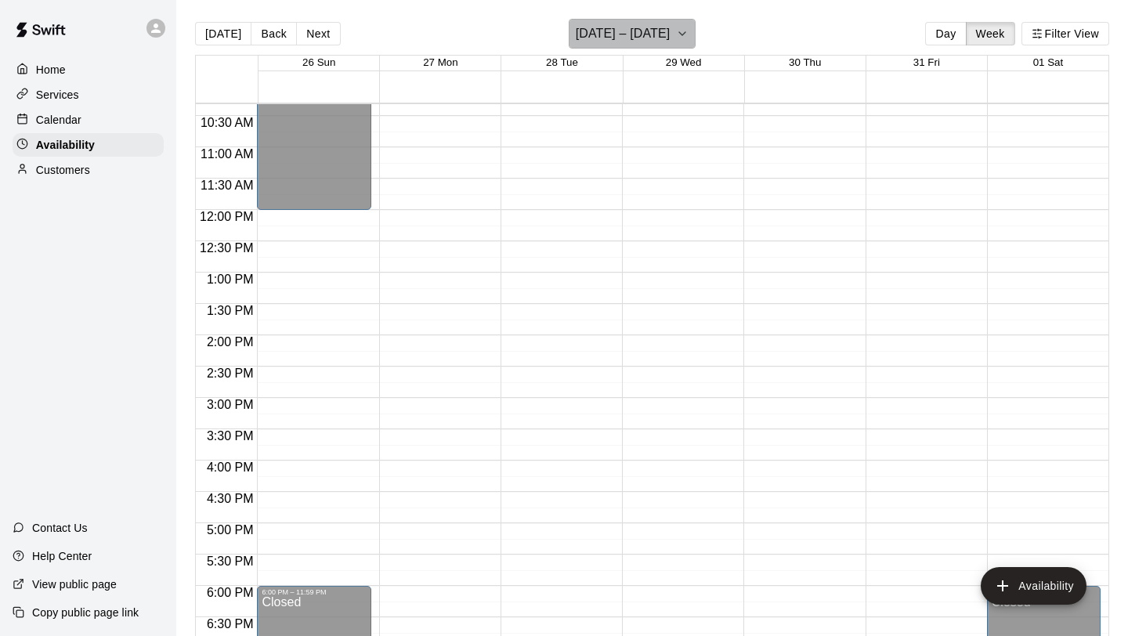
click at [670, 37] on h6 "[DATE] – [DATE]" at bounding box center [623, 34] width 95 height 22
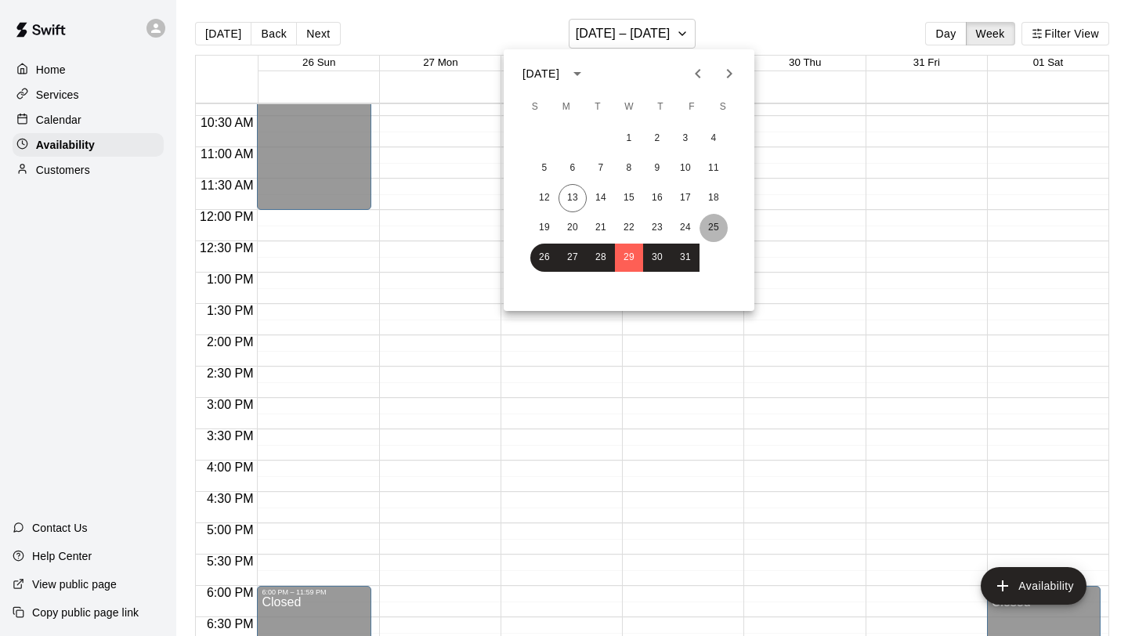
click at [716, 222] on button "25" at bounding box center [713, 228] width 28 height 28
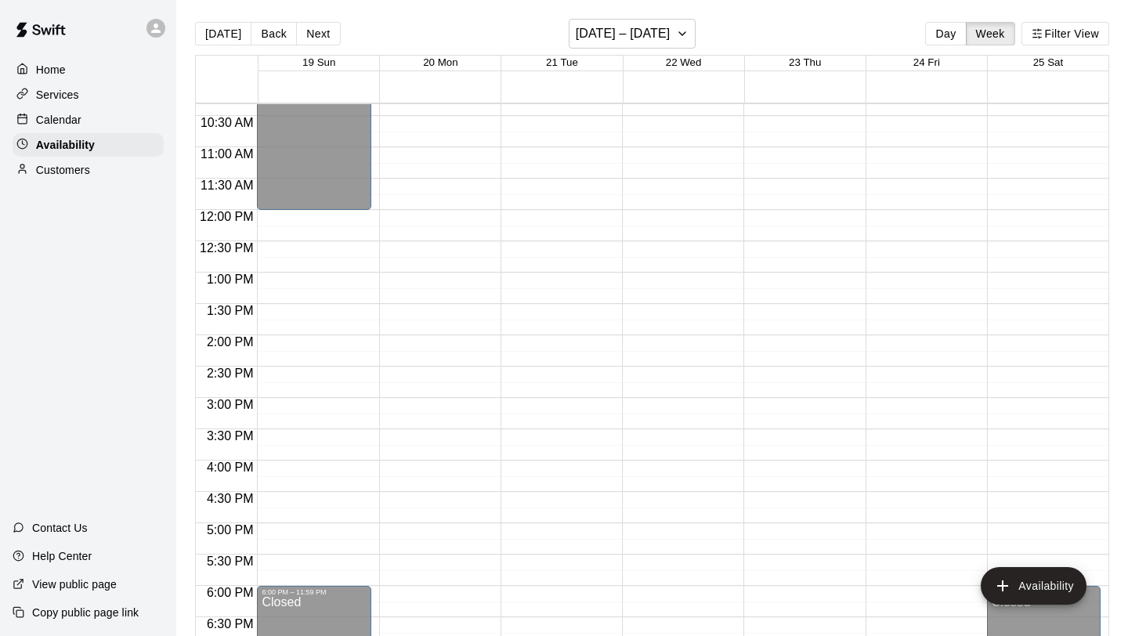
click at [1012, 164] on div "12:00 AM – 10:00 AM Closed 6:00 PM – 11:59 PM Closed" at bounding box center [1044, 210] width 114 height 1504
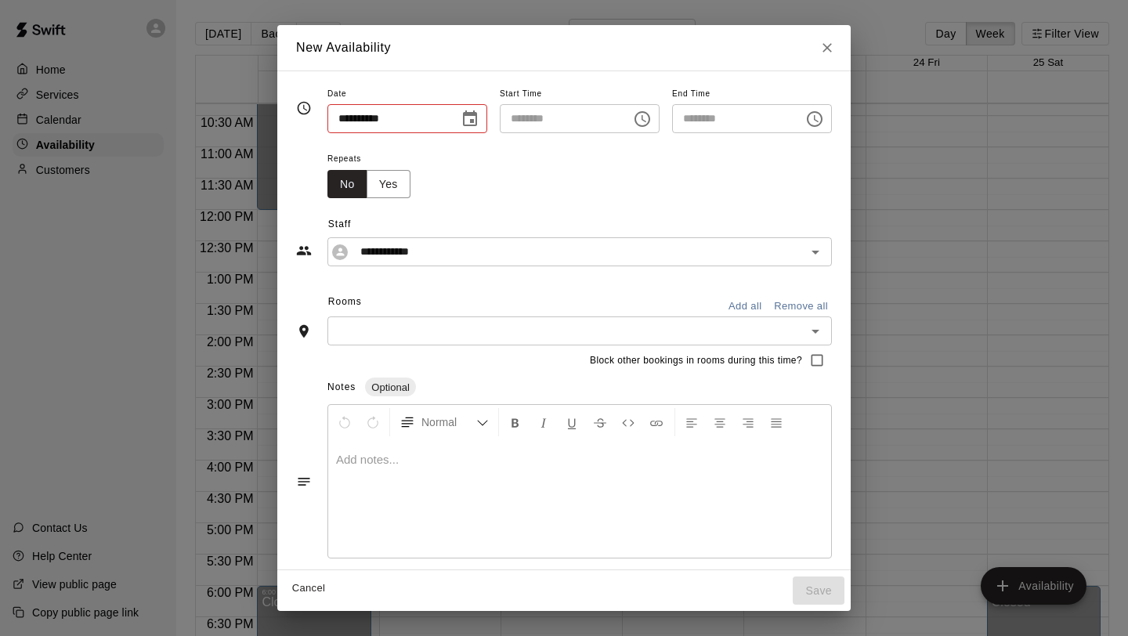
type input "**********"
type input "********"
click at [835, 49] on icon "Close" at bounding box center [827, 48] width 16 height 16
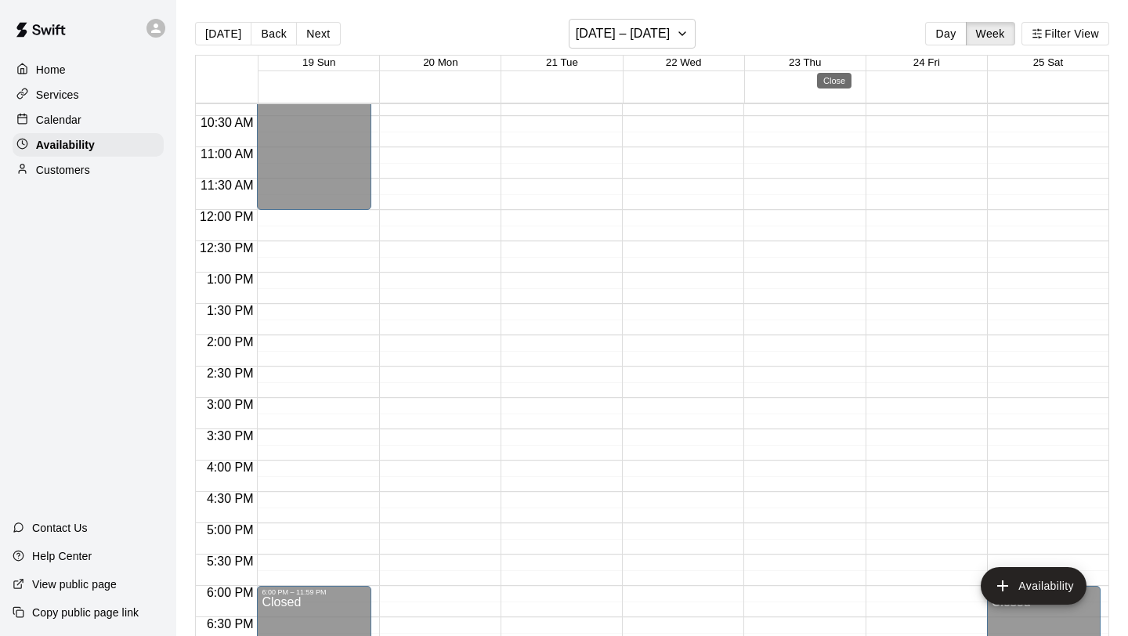
type input "**********"
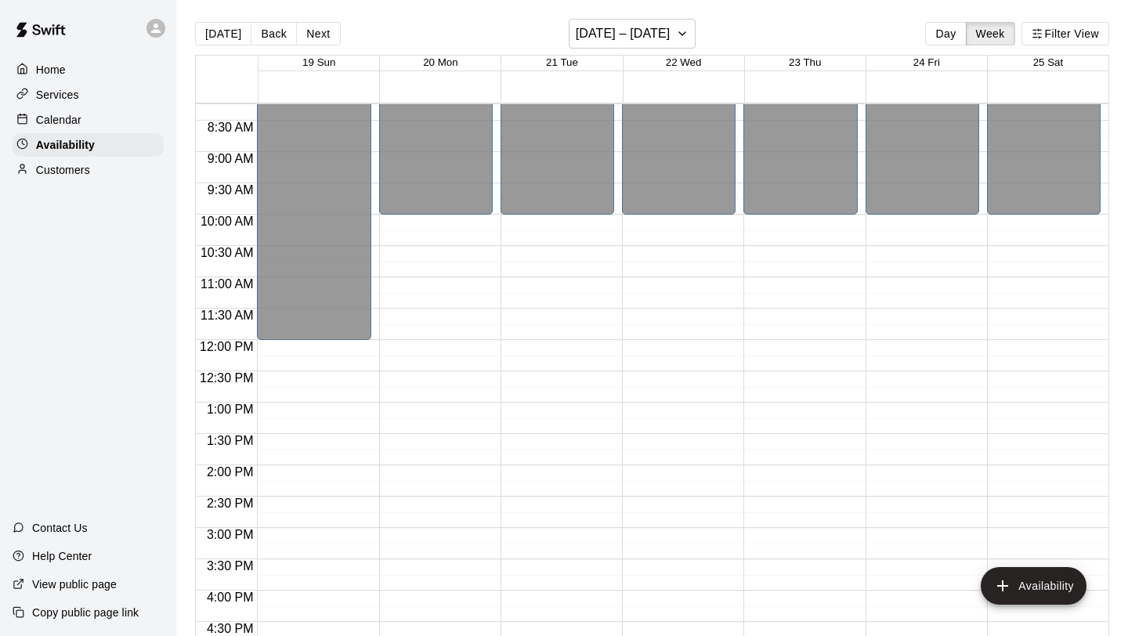
scroll to position [518, 0]
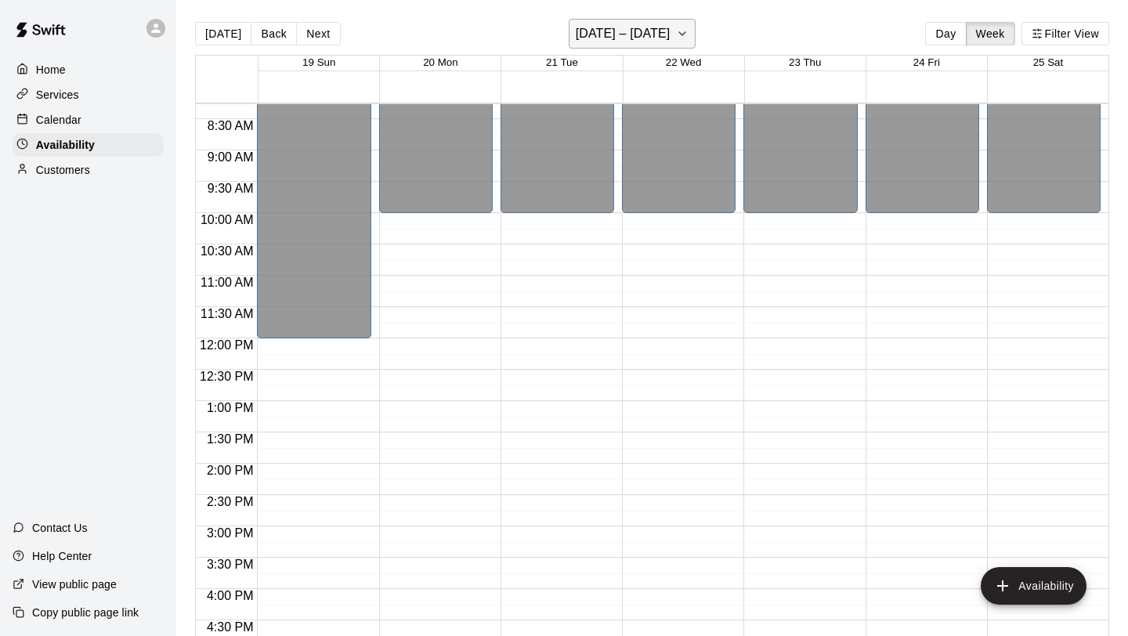
click at [662, 31] on h6 "[DATE] – [DATE]" at bounding box center [623, 34] width 95 height 22
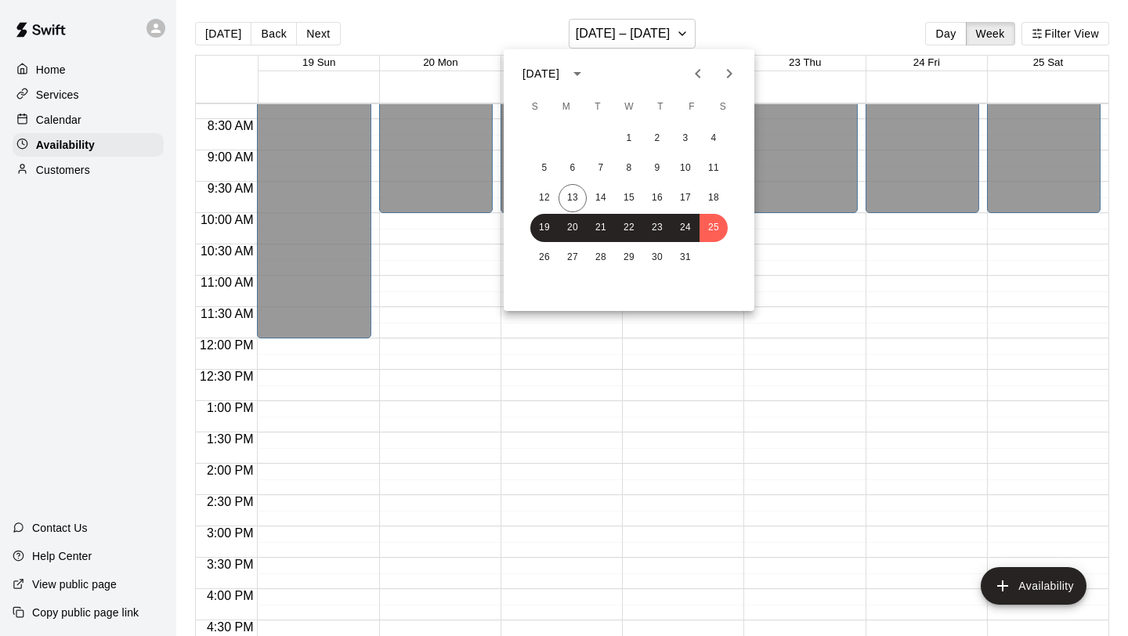
click at [1014, 291] on div at bounding box center [564, 318] width 1128 height 636
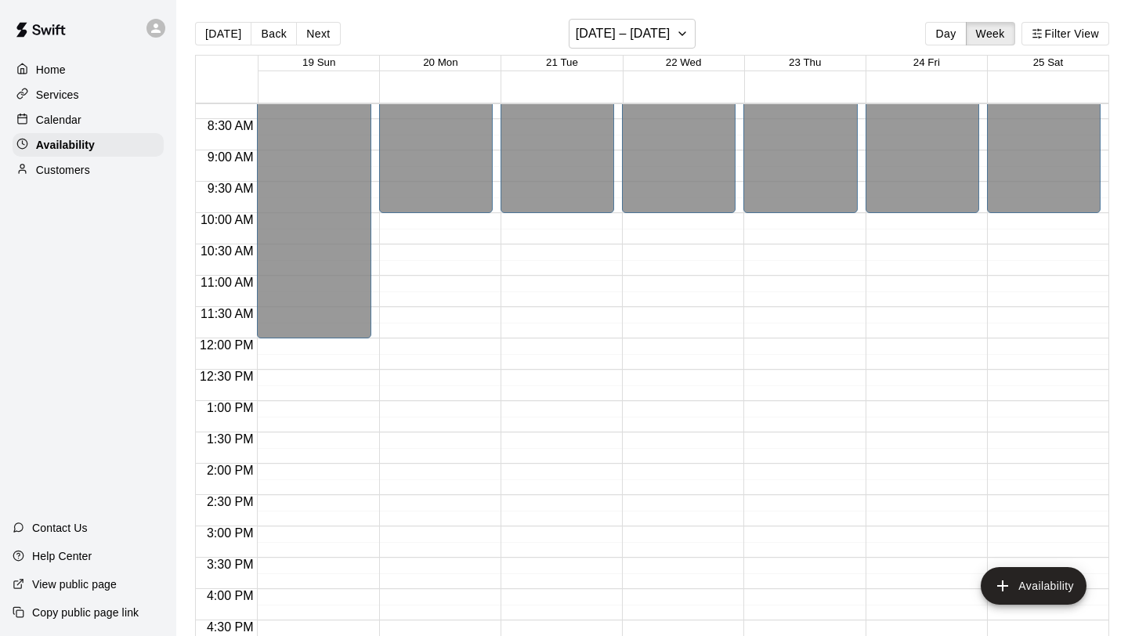
click at [1001, 282] on div "12:00 AM – 10:00 AM Closed 6:00 PM – 11:59 PM Closed" at bounding box center [1044, 338] width 114 height 1504
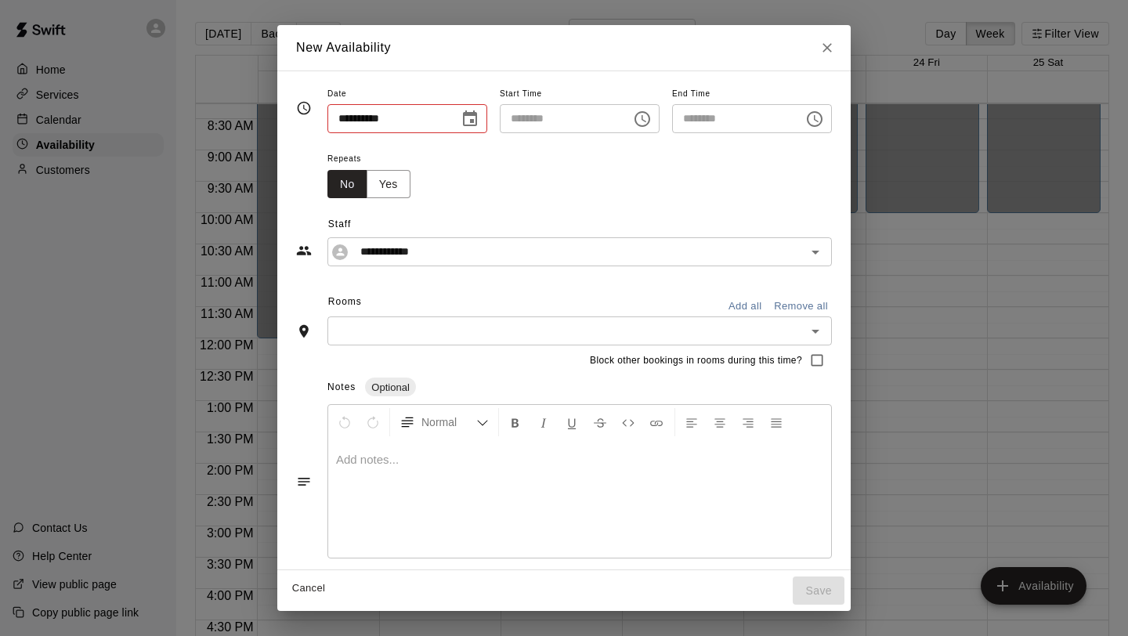
type input "**********"
type input "********"
click at [822, 128] on button "Choose time, selected time is 11:30 AM" at bounding box center [814, 118] width 31 height 31
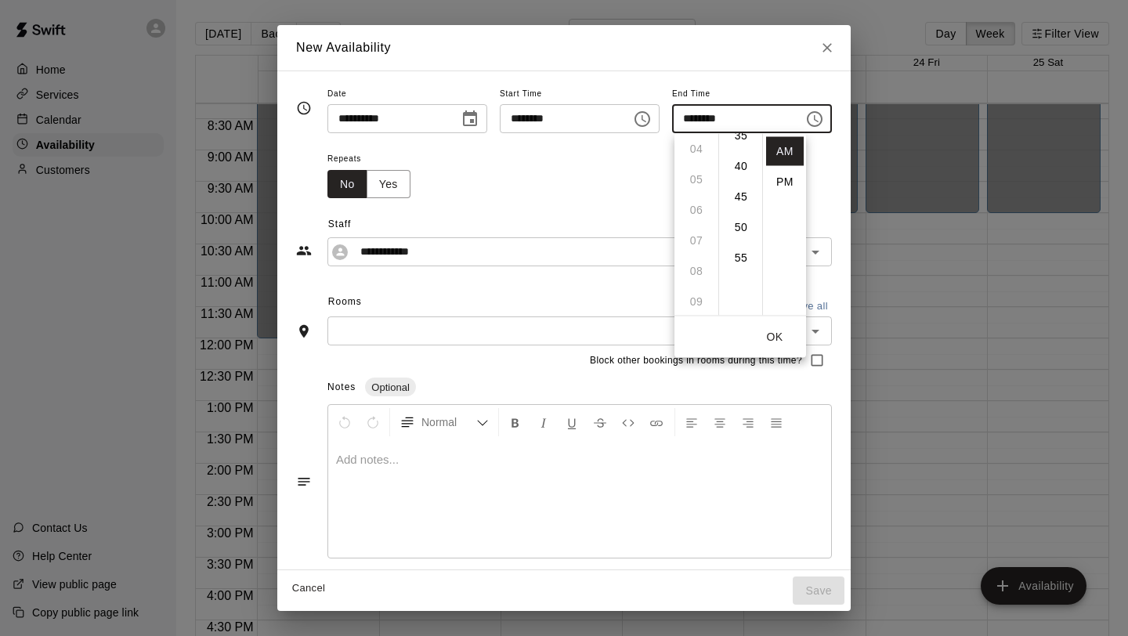
scroll to position [124, 0]
click at [701, 177] on ul "12 01 02 03 04 05 06 07 08 09 10 11" at bounding box center [696, 225] width 44 height 182
click at [606, 173] on div "Repeats No Yes" at bounding box center [579, 173] width 504 height 49
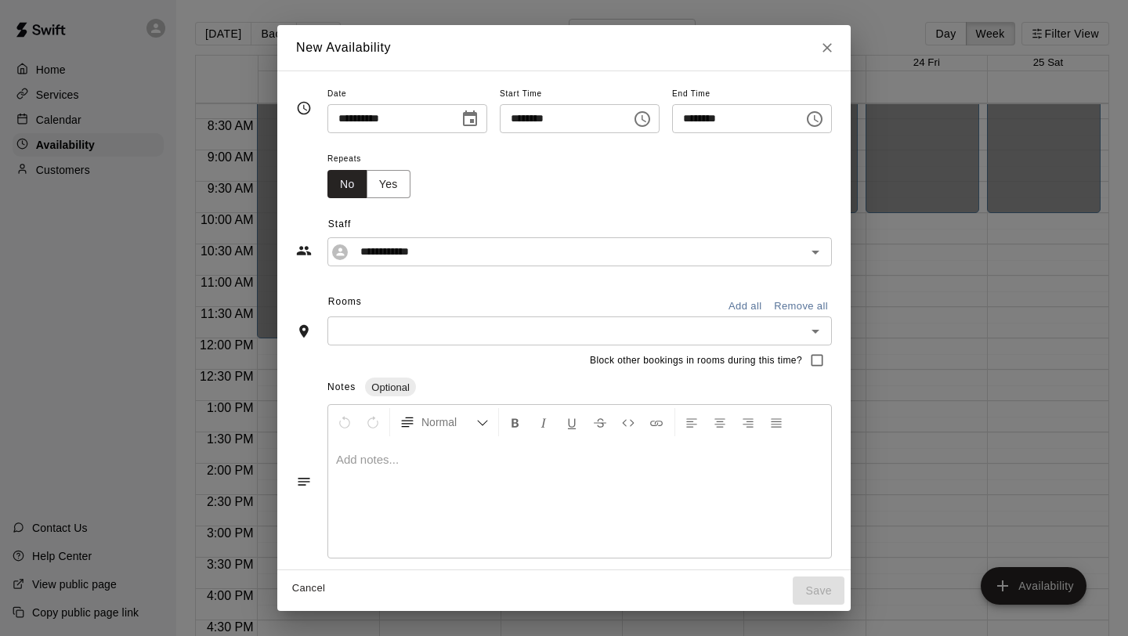
scroll to position [244, 0]
click at [822, 119] on icon "Choose time, selected time is 11:30 AM" at bounding box center [815, 119] width 16 height 16
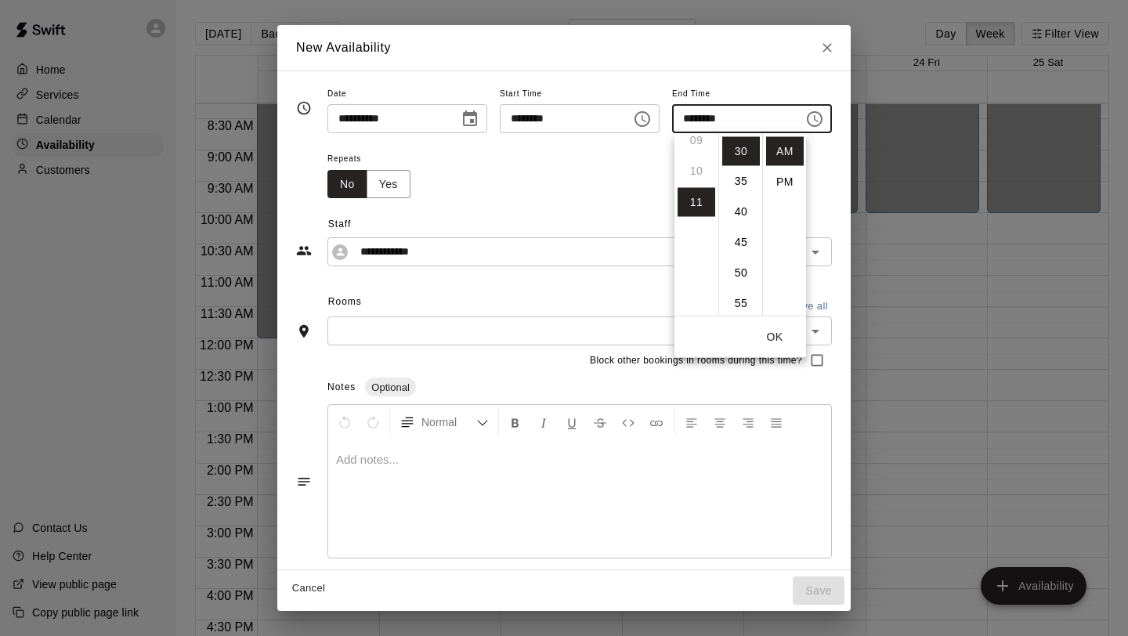
scroll to position [283, 0]
click at [700, 178] on ul "12 01 02 03 04 05 06 07 08 09 10 11" at bounding box center [696, 225] width 44 height 182
click at [785, 177] on li "PM" at bounding box center [785, 182] width 38 height 29
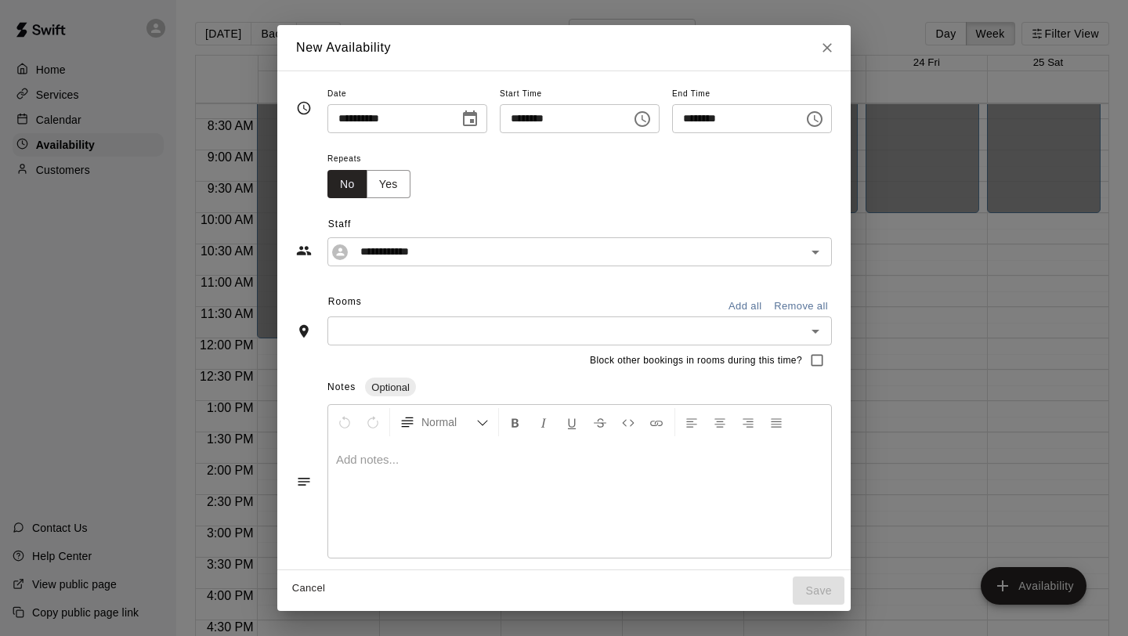
scroll to position [28, 0]
click at [814, 121] on icon "Choose time, selected time is 11:30 PM" at bounding box center [815, 119] width 16 height 16
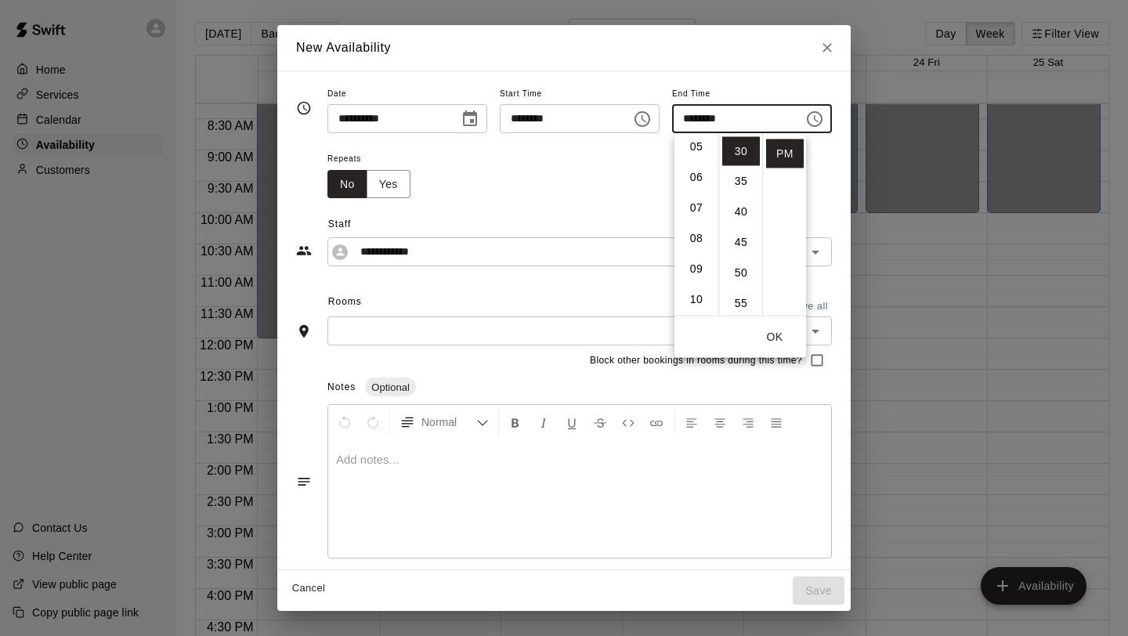
scroll to position [154, 0]
click at [698, 248] on li "08" at bounding box center [696, 241] width 38 height 29
click at [692, 179] on li "06" at bounding box center [696, 182] width 38 height 29
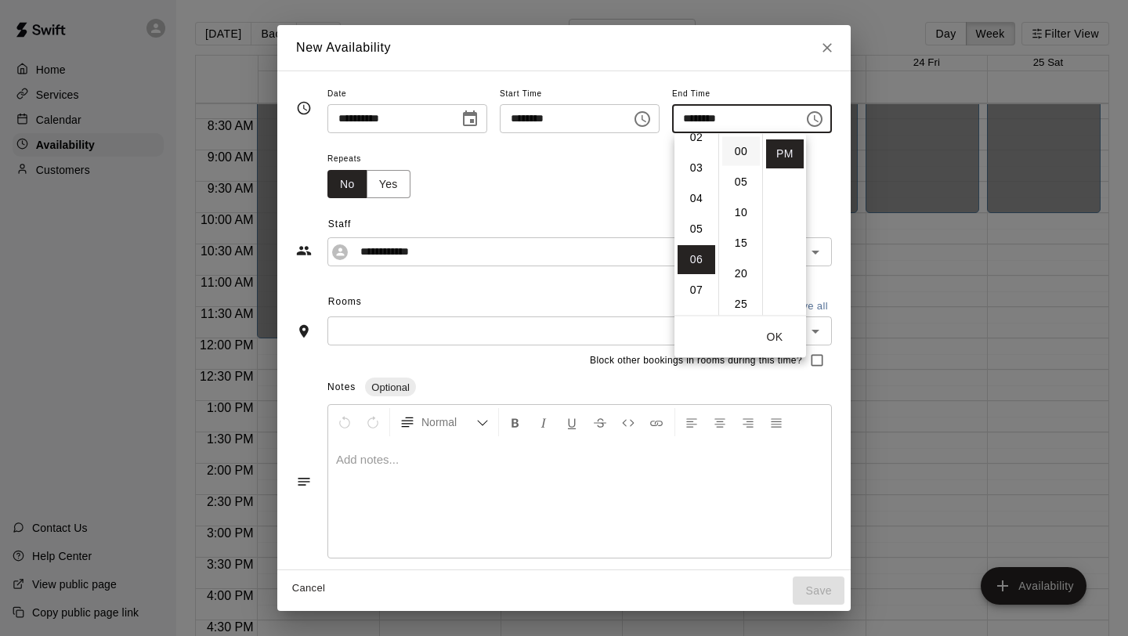
click at [739, 155] on li "00" at bounding box center [741, 151] width 38 height 29
type input "********"
click at [778, 336] on button "OK" at bounding box center [774, 337] width 50 height 29
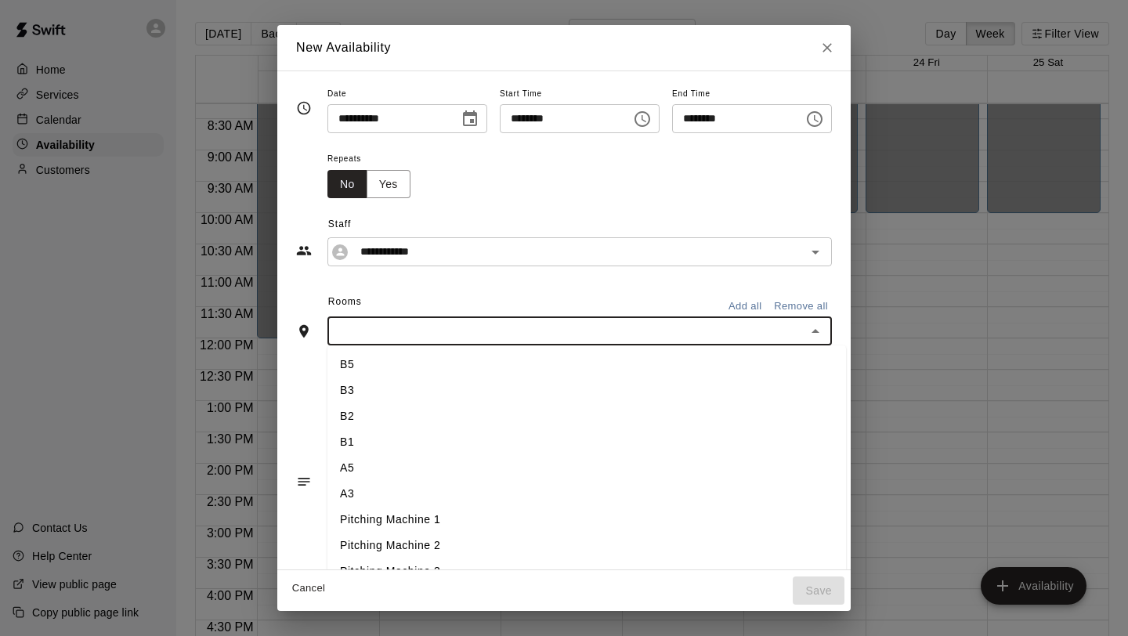
click at [442, 322] on input "text" at bounding box center [566, 331] width 469 height 20
click at [352, 481] on li "A3" at bounding box center [586, 494] width 518 height 26
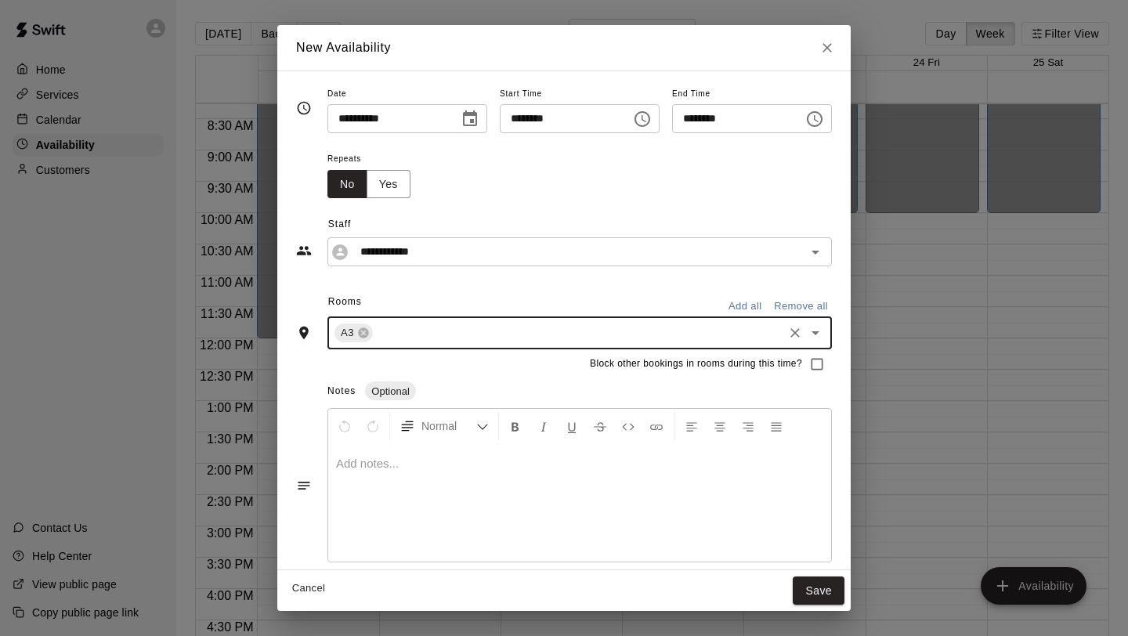
click at [388, 334] on input "text" at bounding box center [578, 333] width 406 height 20
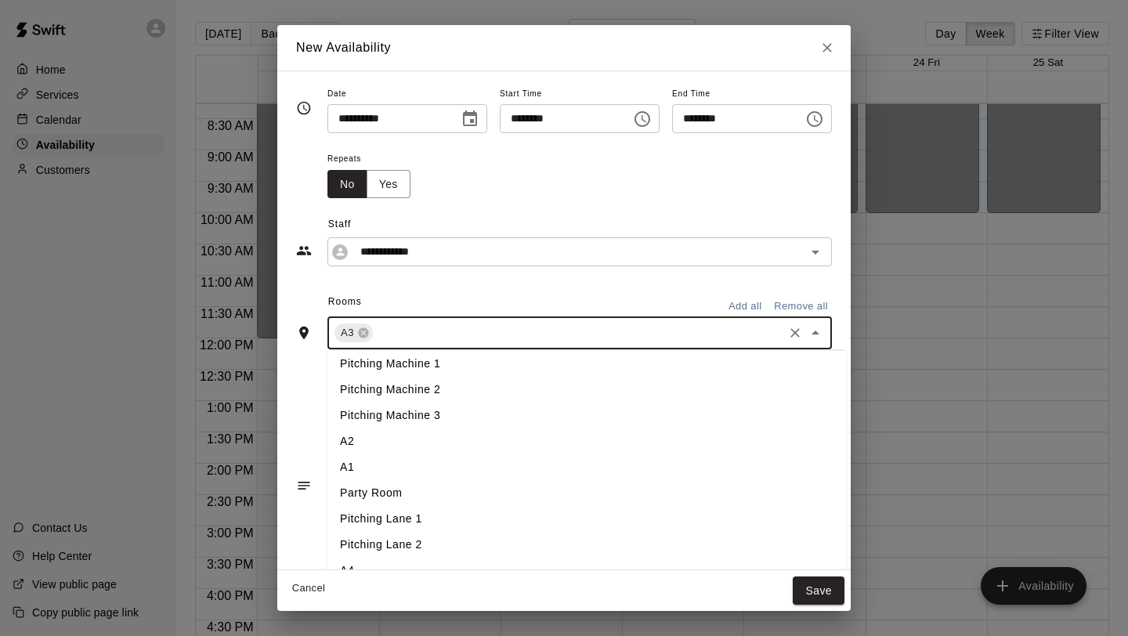
scroll to position [162, 0]
click at [374, 445] on li "A2" at bounding box center [586, 439] width 518 height 26
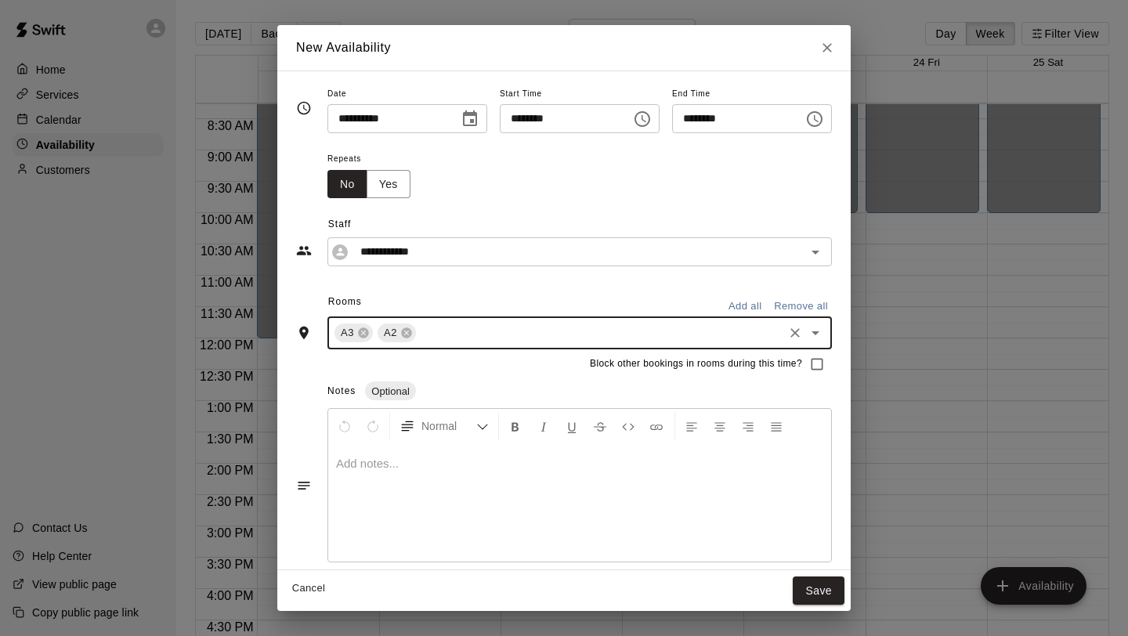
click at [430, 343] on div "A3 A2 ​" at bounding box center [579, 332] width 504 height 33
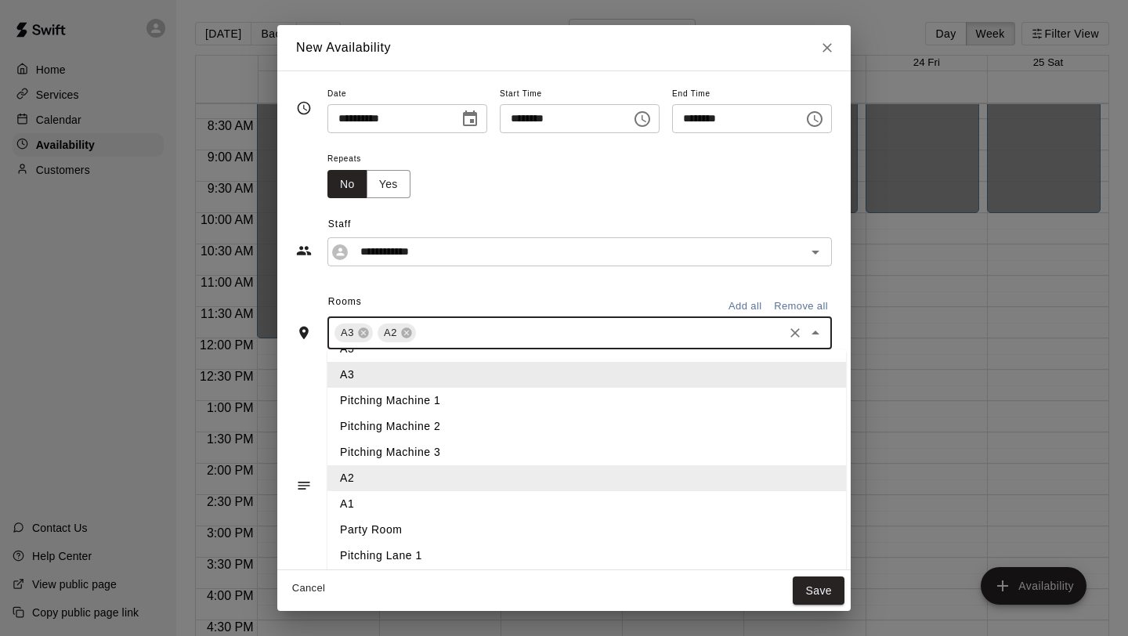
scroll to position [124, 0]
click at [365, 510] on li "A1" at bounding box center [586, 503] width 518 height 26
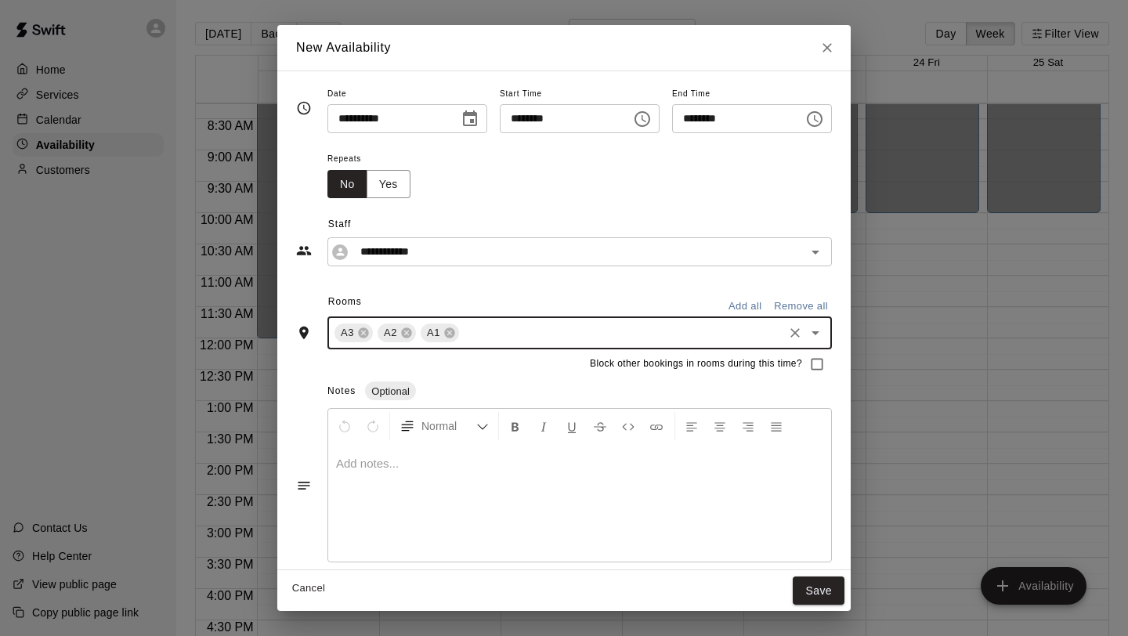
click at [488, 344] on div "A3 A2 A1 ​" at bounding box center [579, 332] width 504 height 33
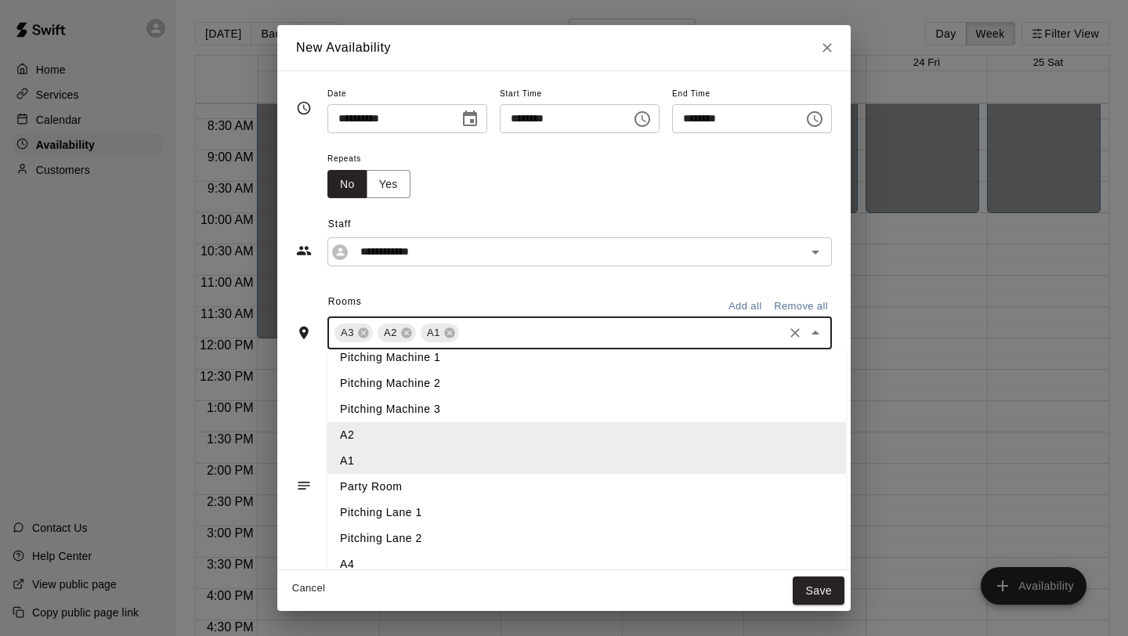
scroll to position [172, 0]
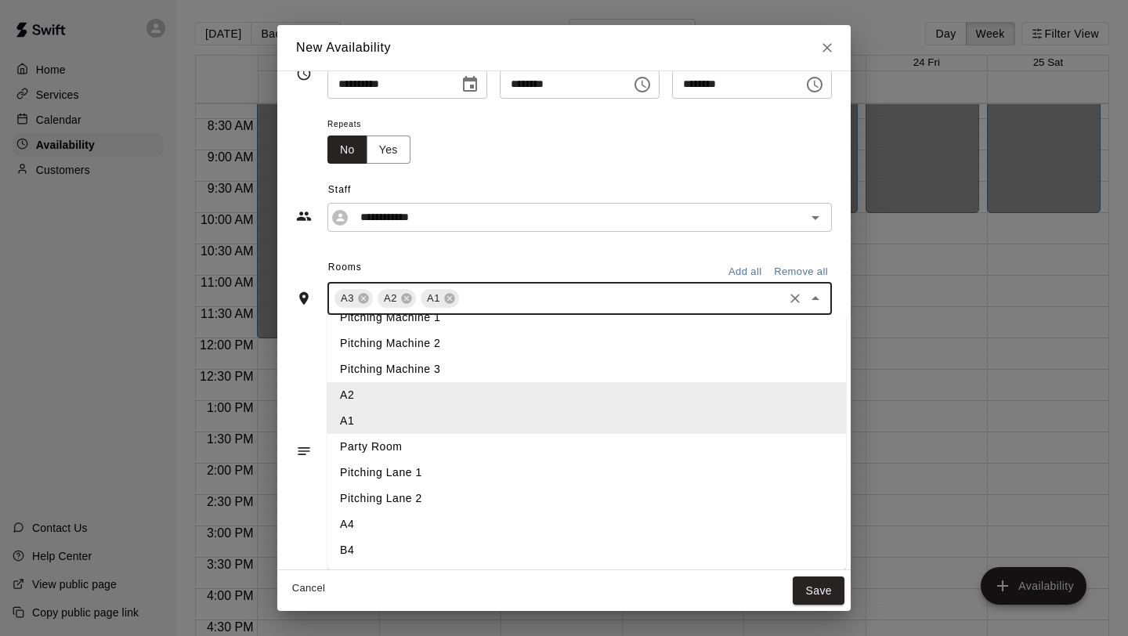
click at [400, 519] on li "A4" at bounding box center [586, 524] width 518 height 26
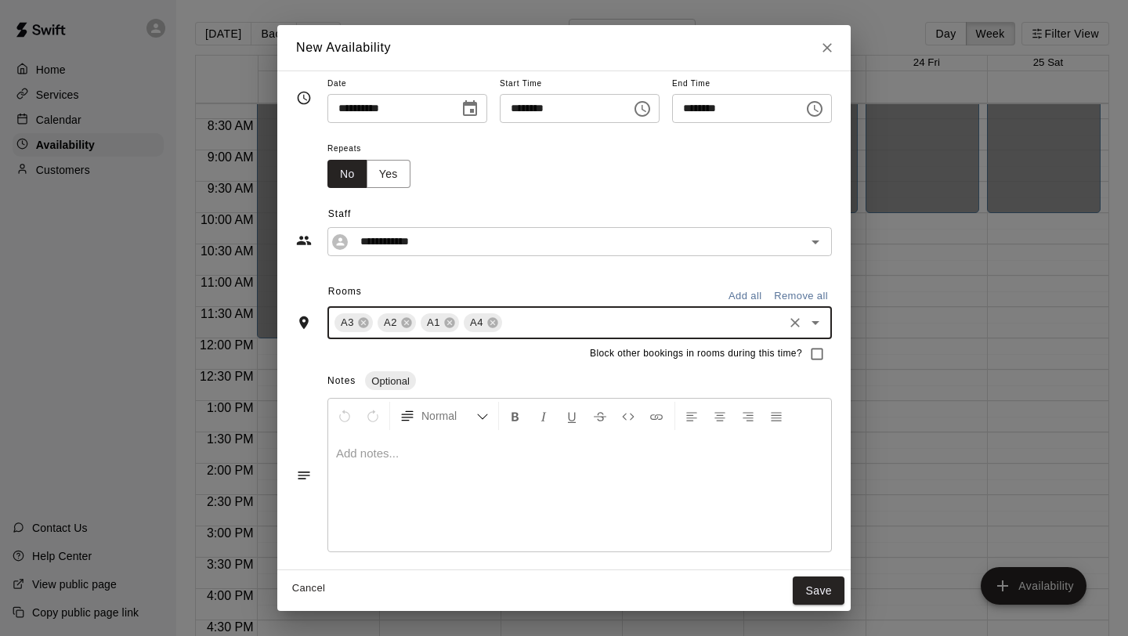
scroll to position [9, 0]
click at [811, 582] on button "Save" at bounding box center [819, 590] width 52 height 29
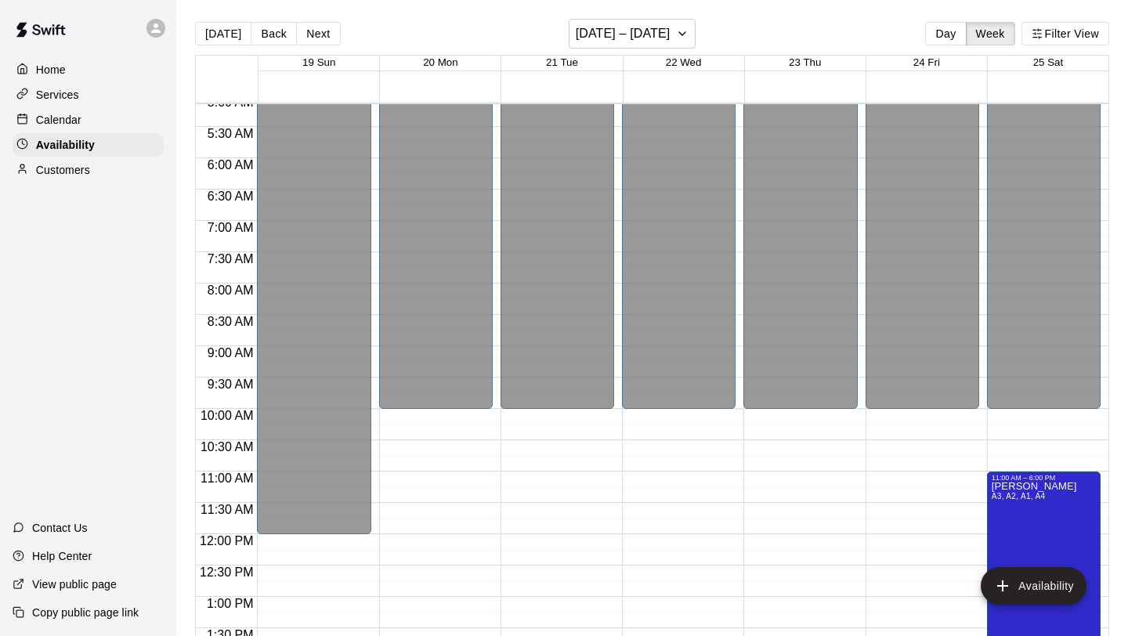
scroll to position [320, 0]
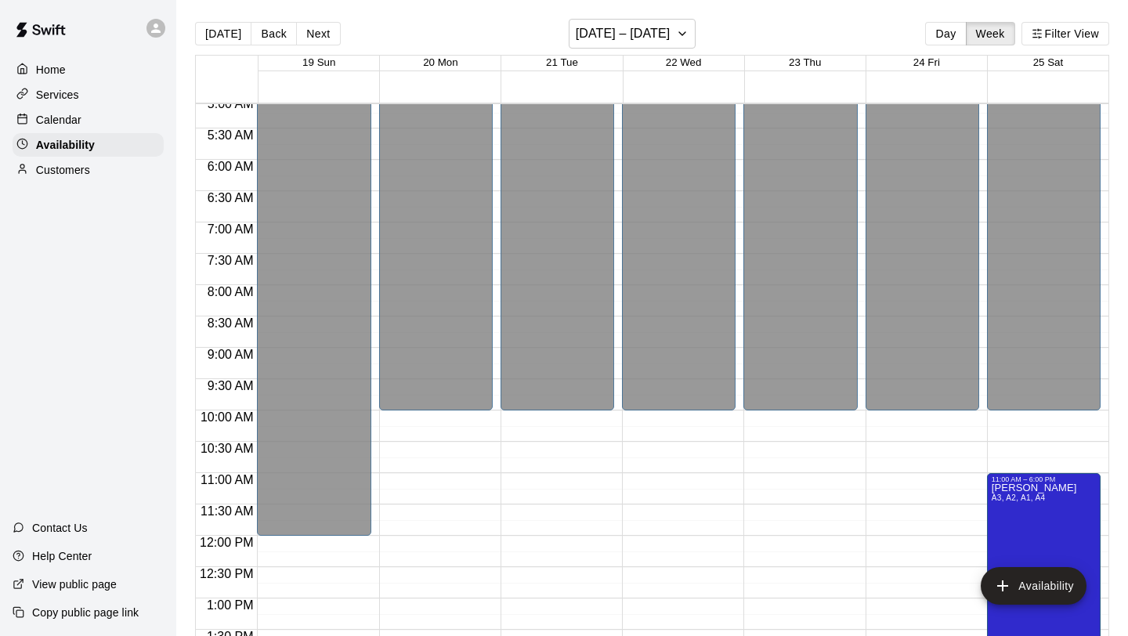
click at [85, 125] on div "Calendar" at bounding box center [88, 119] width 151 height 23
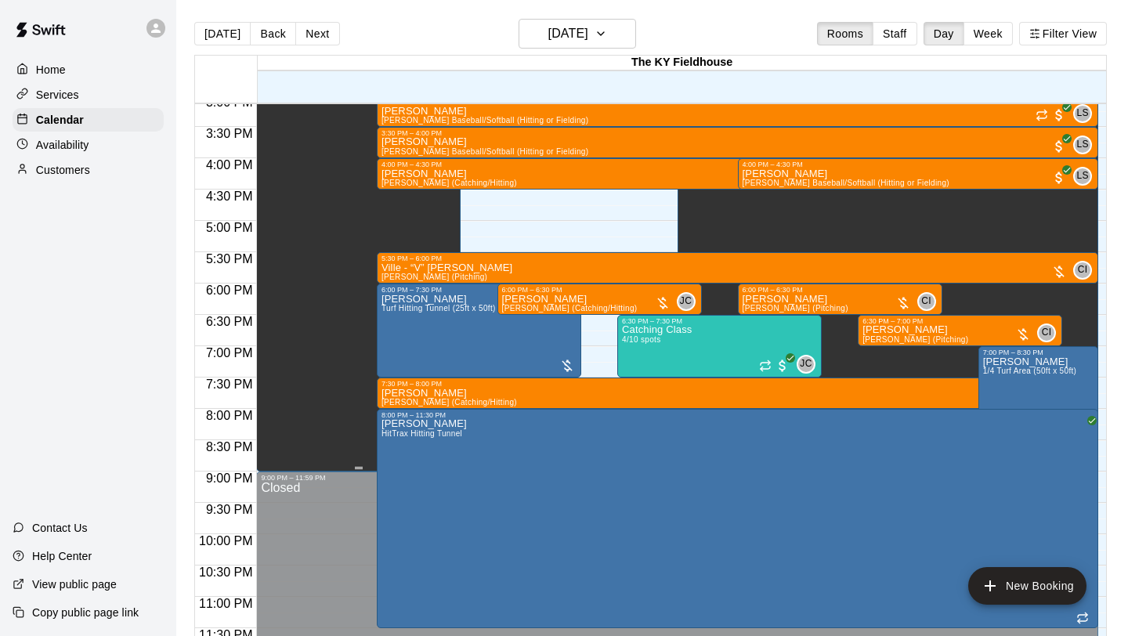
scroll to position [952, 0]
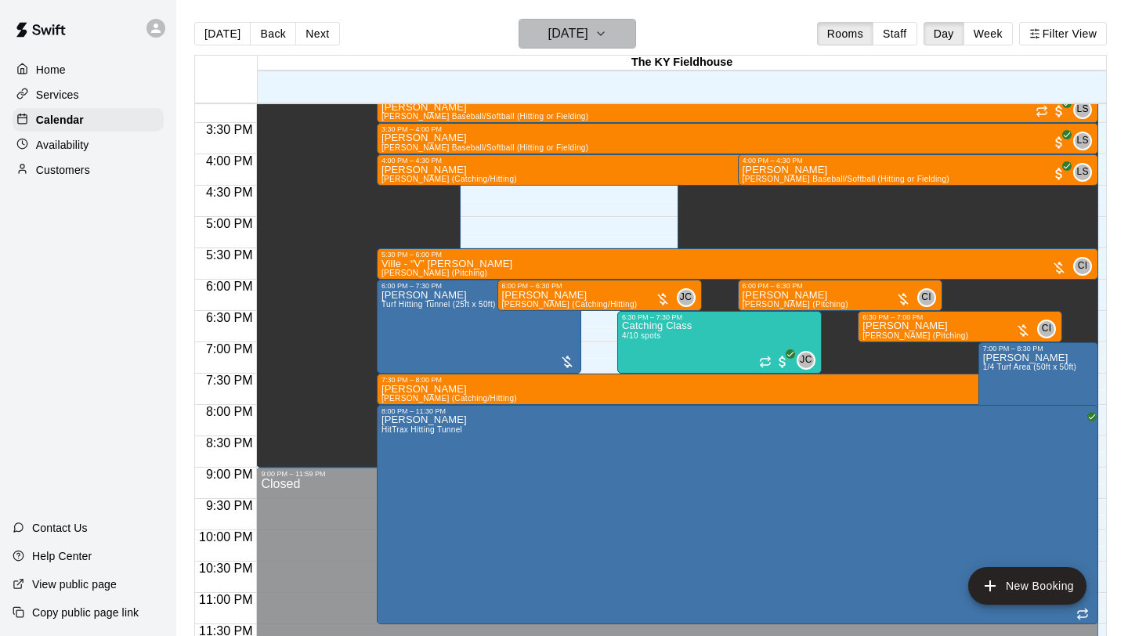
click at [588, 34] on h6 "[DATE]" at bounding box center [568, 34] width 40 height 22
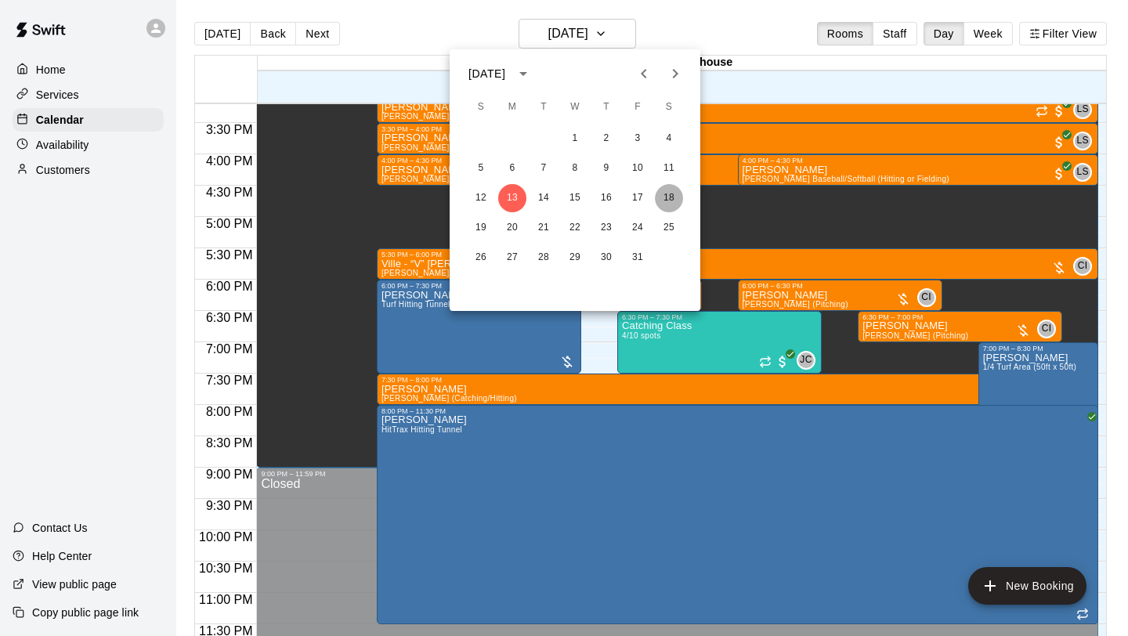
click at [677, 201] on button "18" at bounding box center [669, 198] width 28 height 28
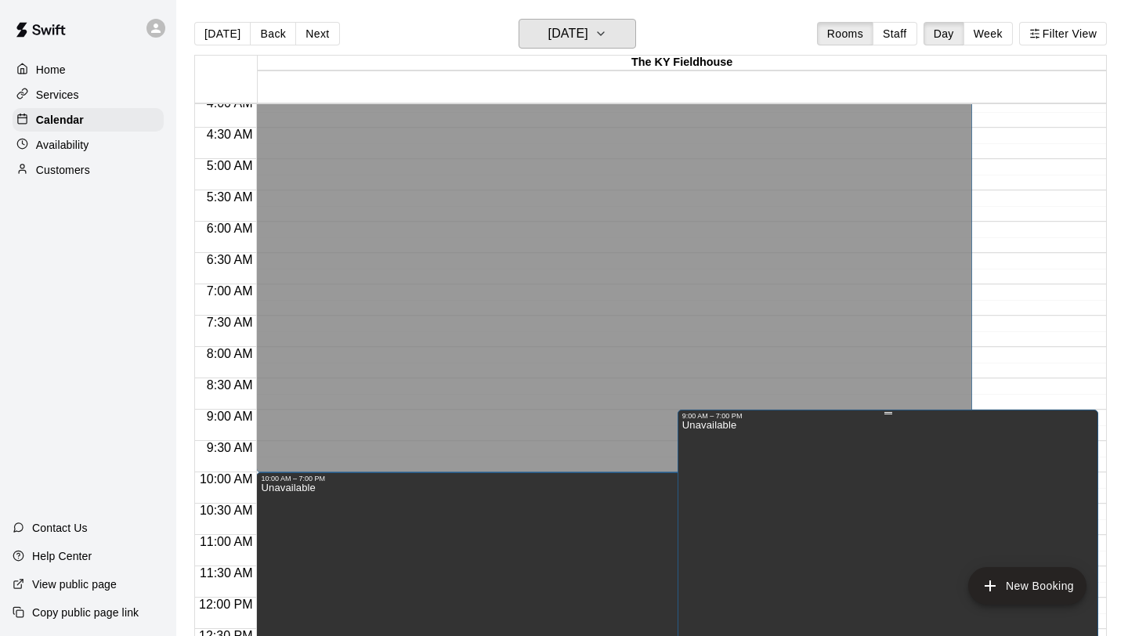
scroll to position [269, 0]
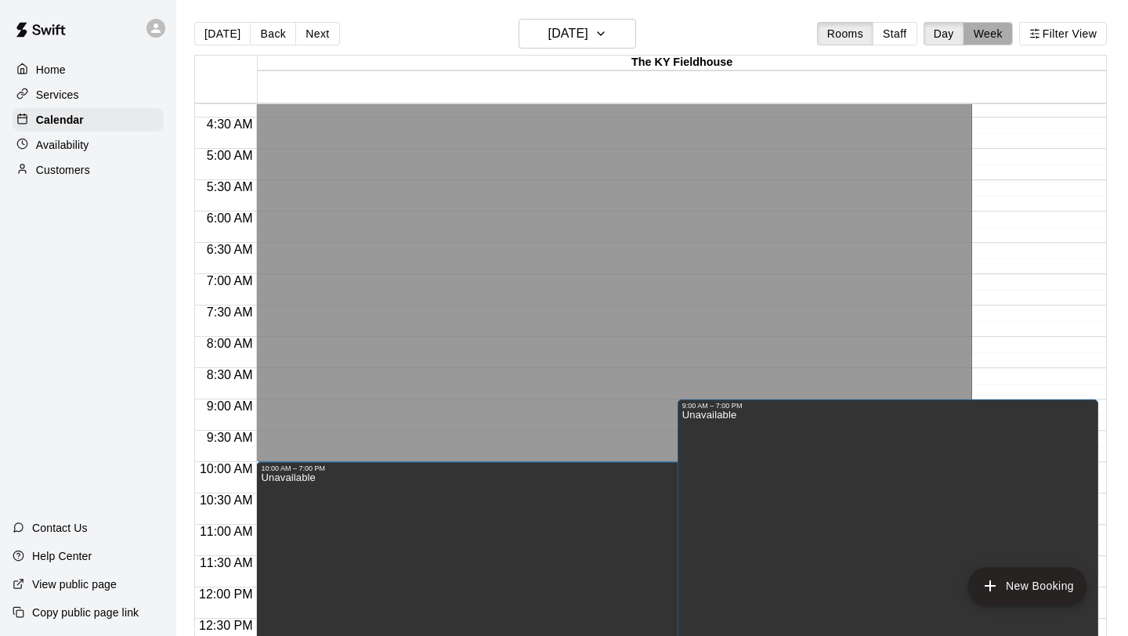
click at [979, 29] on button "Week" at bounding box center [987, 33] width 49 height 23
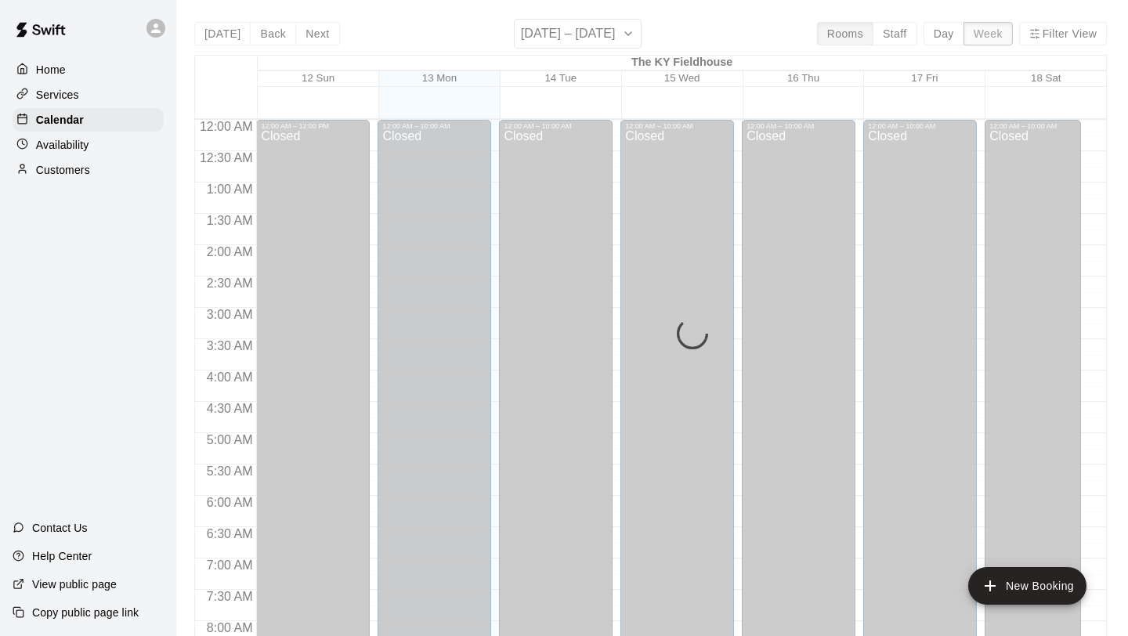
scroll to position [819, 0]
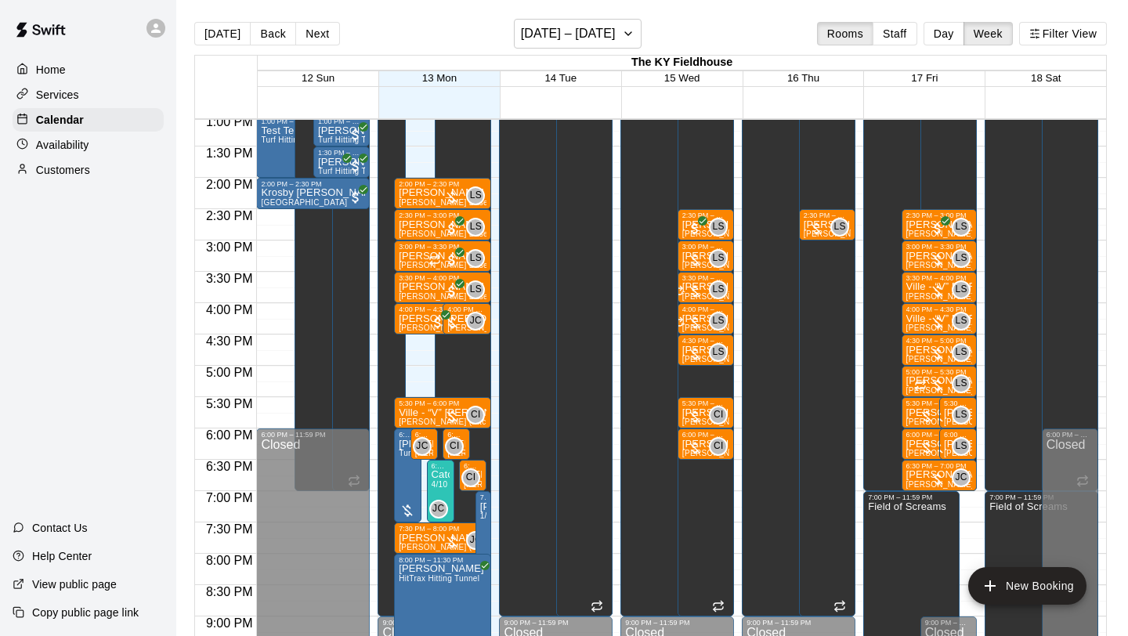
click at [946, 31] on button "Day" at bounding box center [943, 33] width 41 height 23
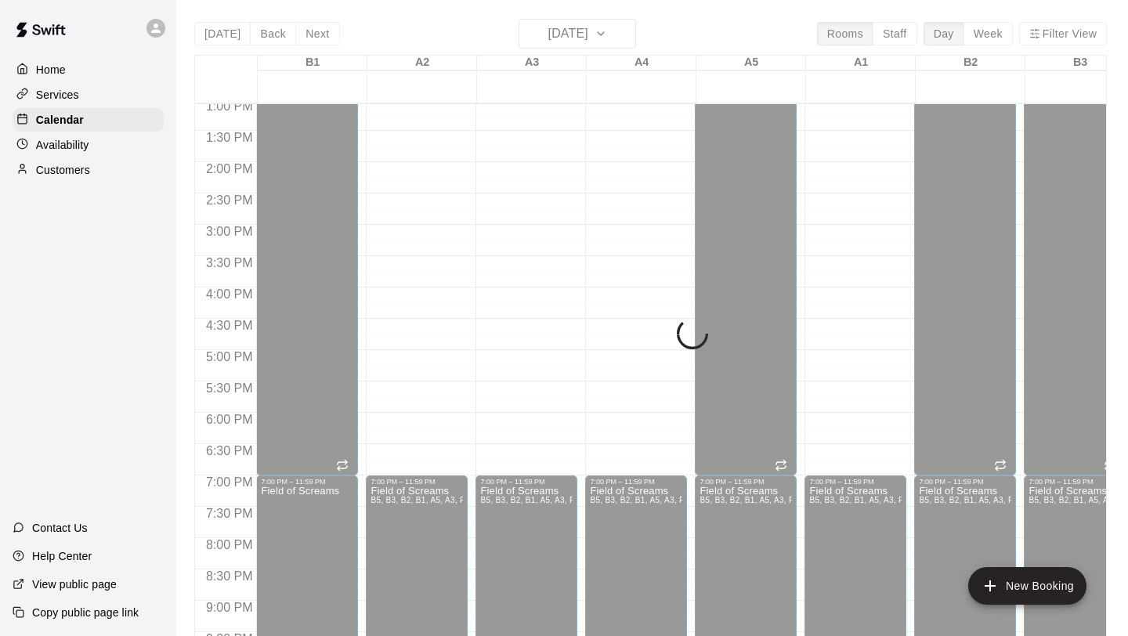
click at [1060, 31] on div "[DATE] Back [DATE][DATE] Rooms Staff Day Week Filter View B1 18 Sat A2 18 Sat A…" at bounding box center [650, 337] width 912 height 636
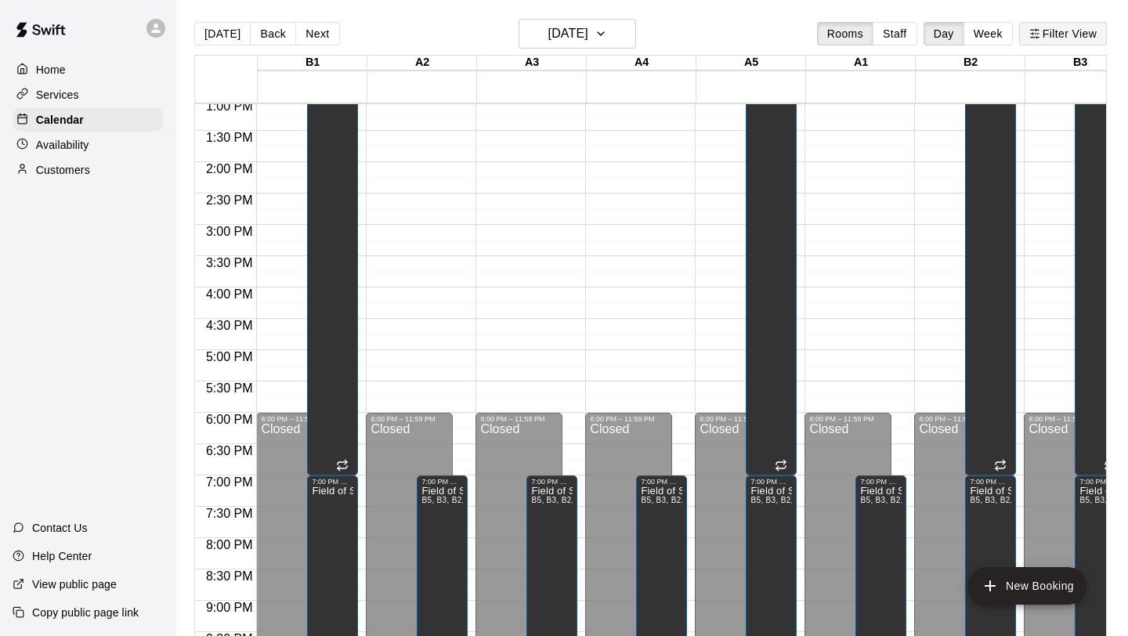
click at [1056, 35] on button "Filter View" at bounding box center [1063, 33] width 88 height 23
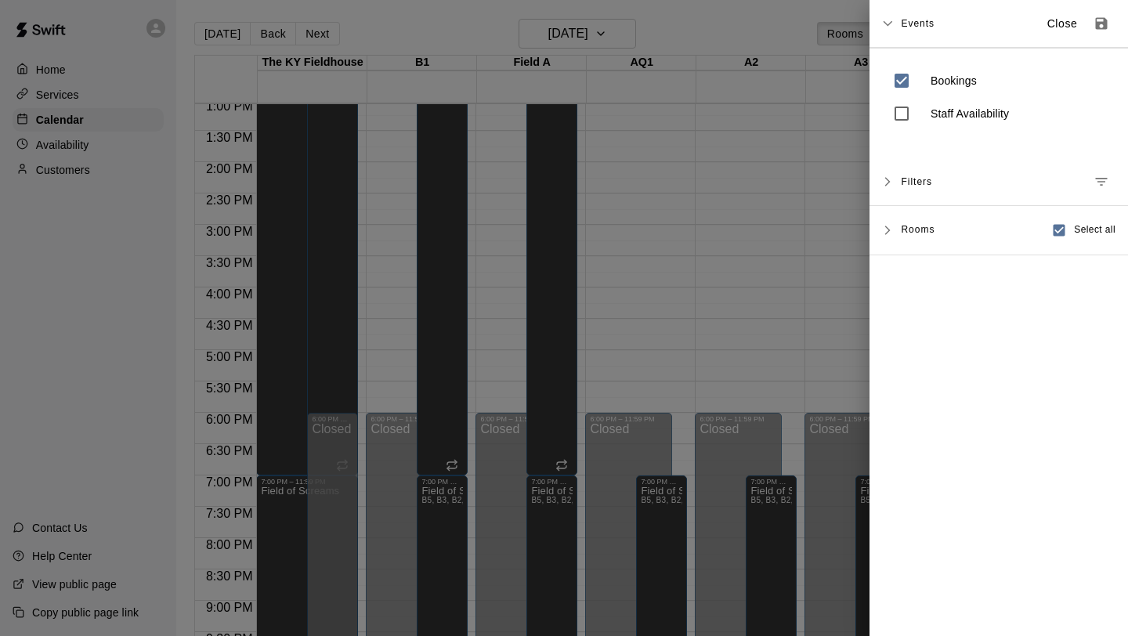
click at [720, 207] on div at bounding box center [564, 318] width 1128 height 636
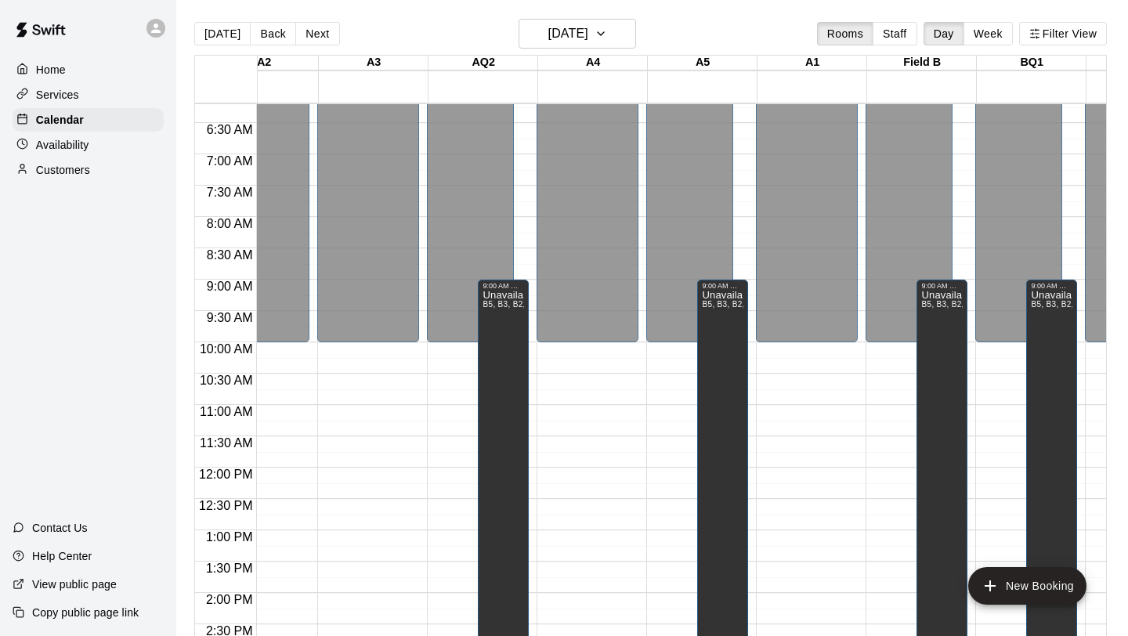
scroll to position [0, 0]
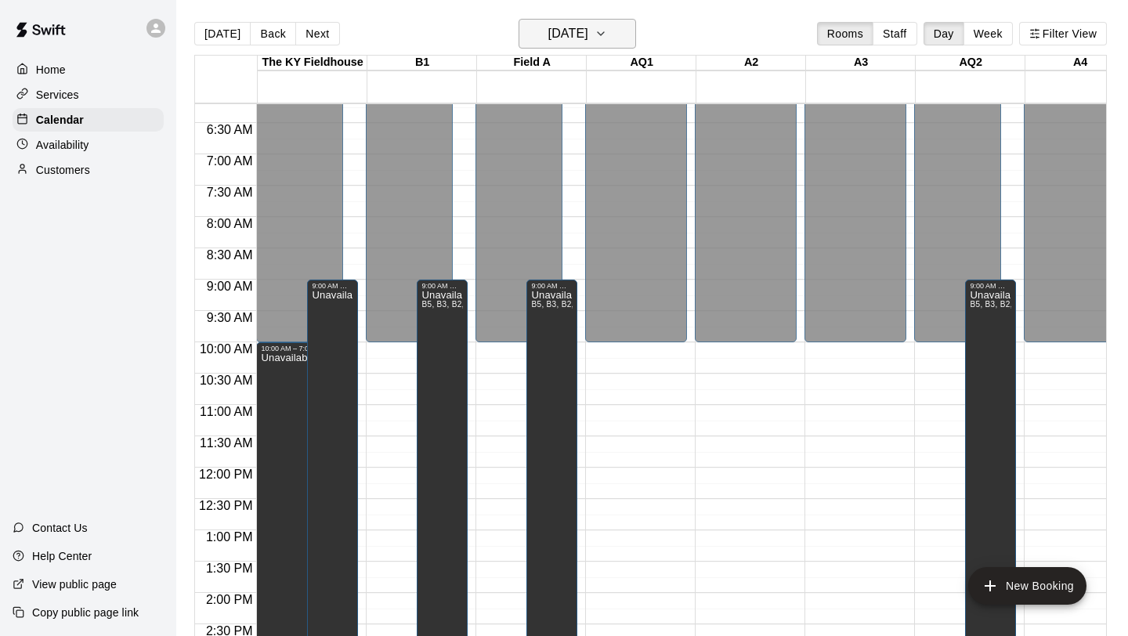
click at [559, 38] on h6 "[DATE]" at bounding box center [568, 34] width 40 height 22
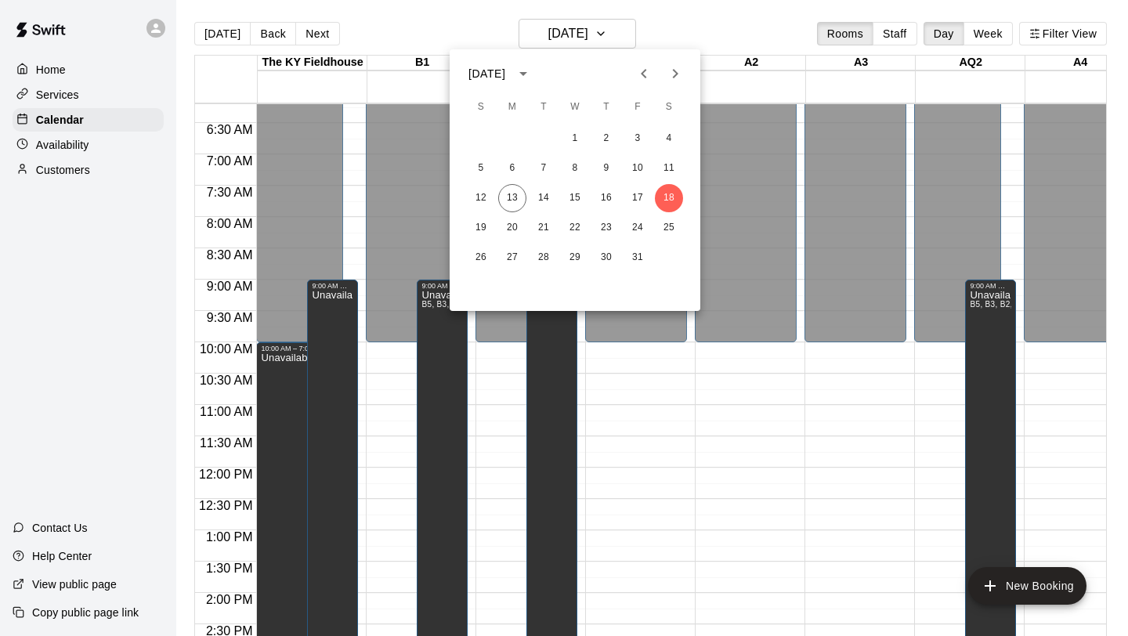
click at [876, 48] on div at bounding box center [564, 318] width 1128 height 636
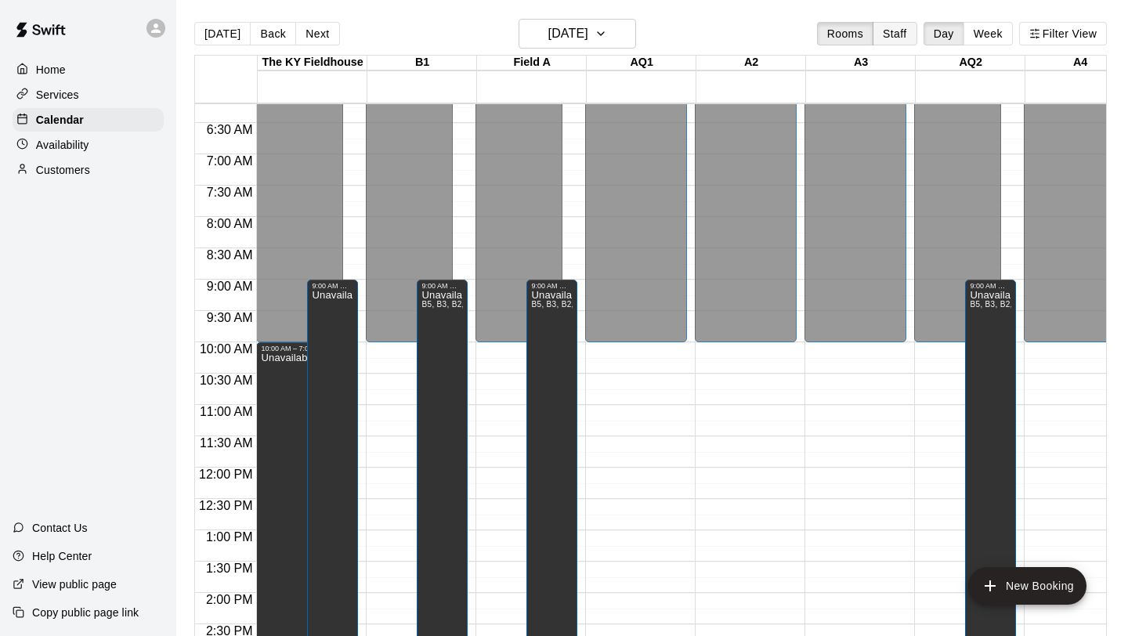
click at [893, 38] on button "Staff" at bounding box center [894, 33] width 45 height 23
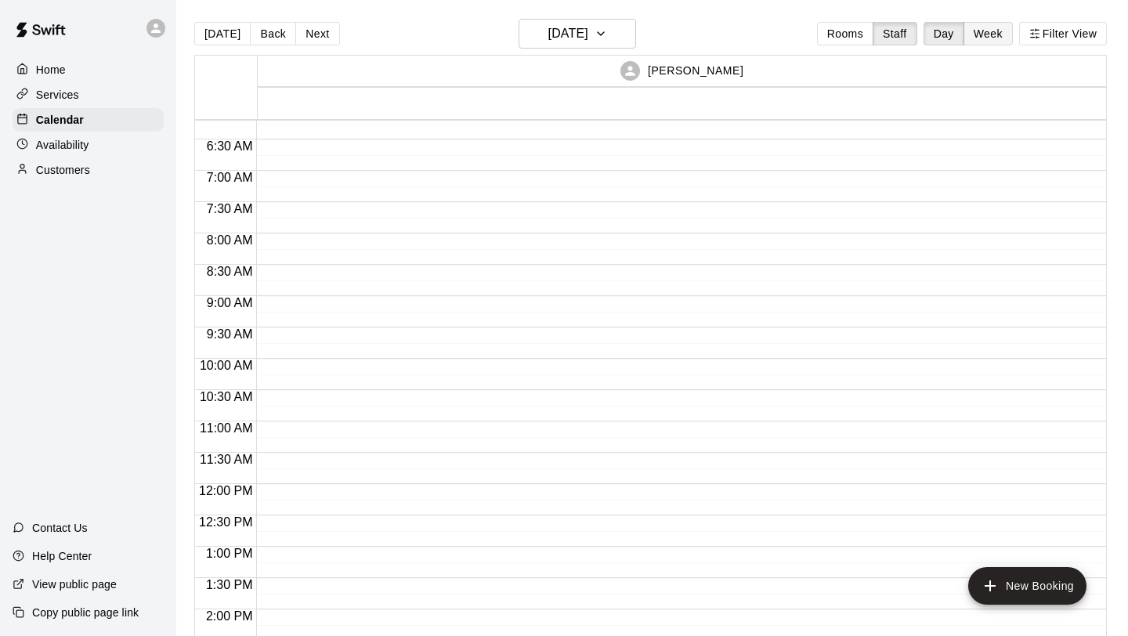
click at [980, 33] on button "Week" at bounding box center [987, 33] width 49 height 23
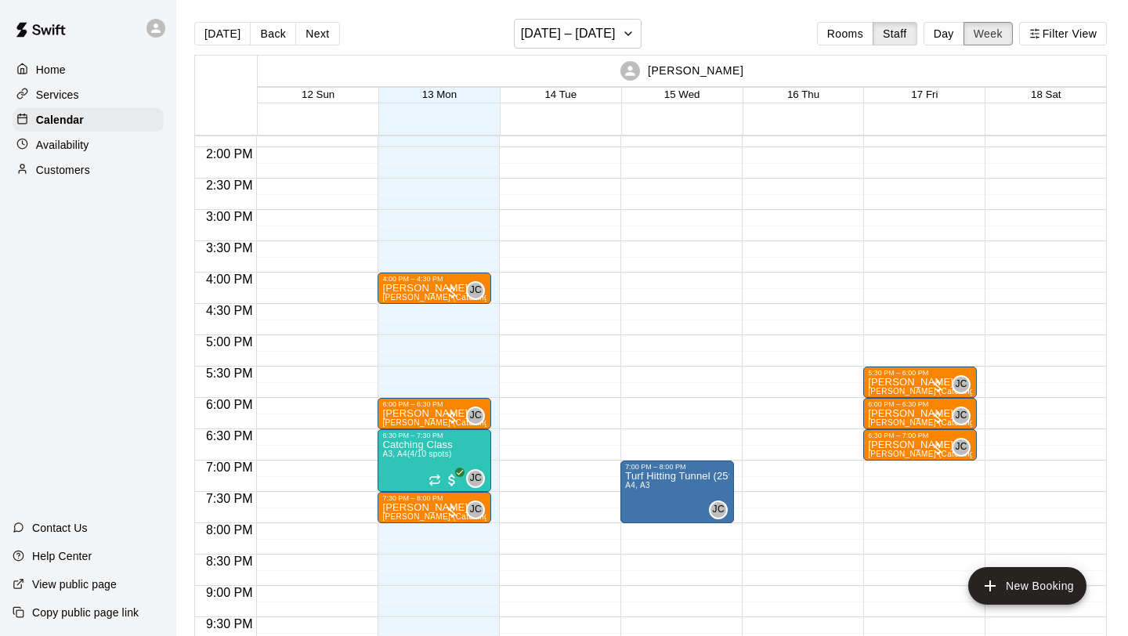
scroll to position [867, 0]
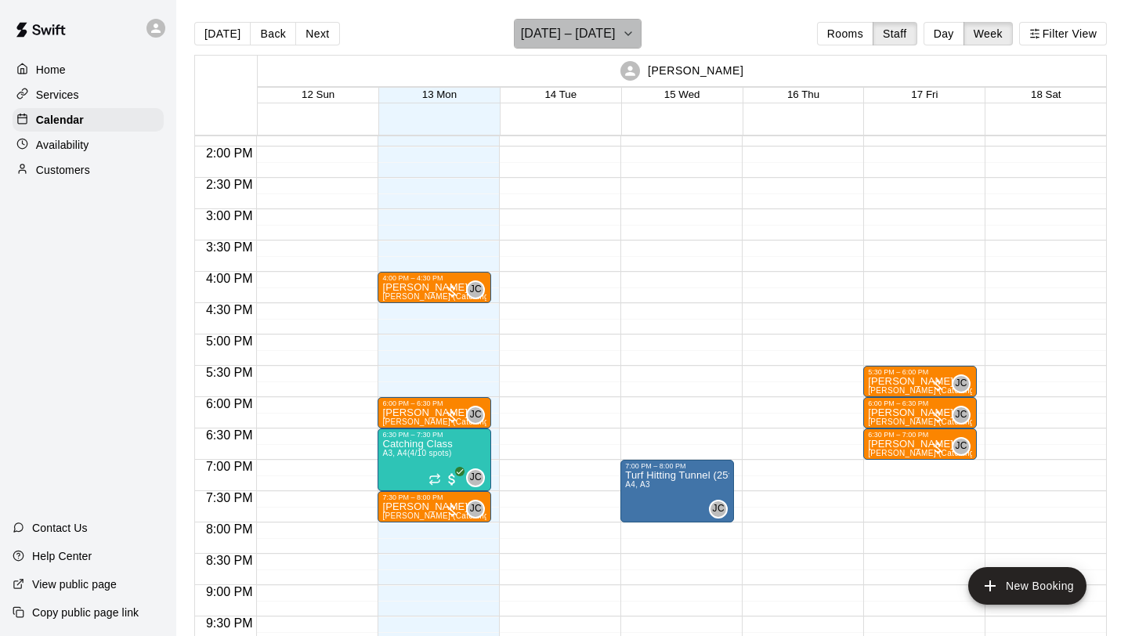
click at [581, 41] on h6 "[DATE] – [DATE]" at bounding box center [568, 34] width 95 height 22
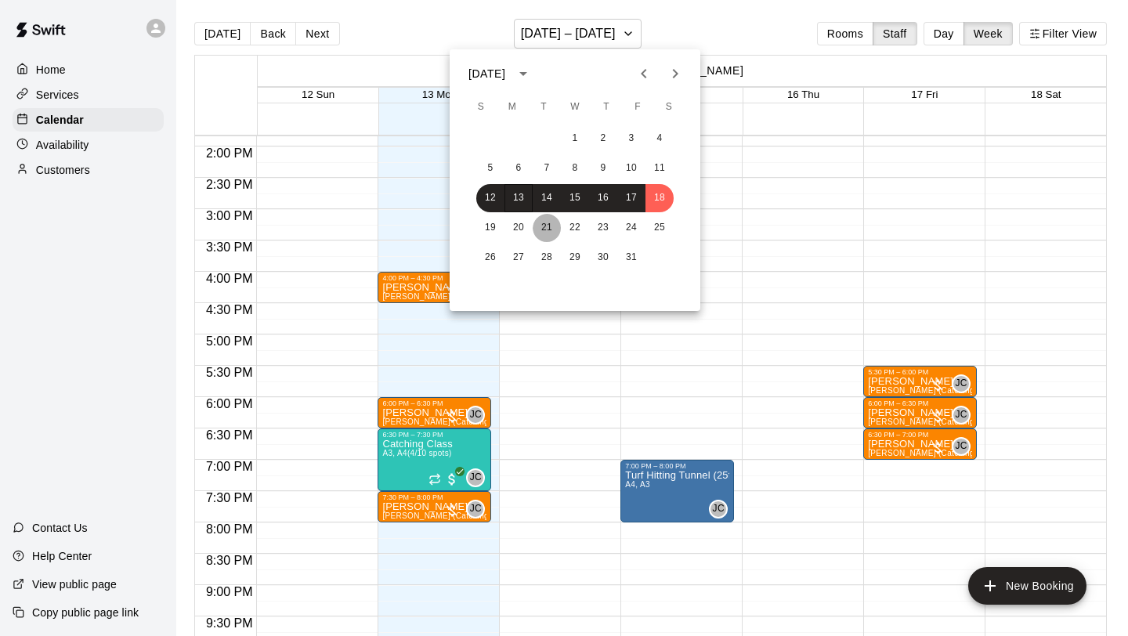
click at [554, 231] on button "21" at bounding box center [547, 228] width 28 height 28
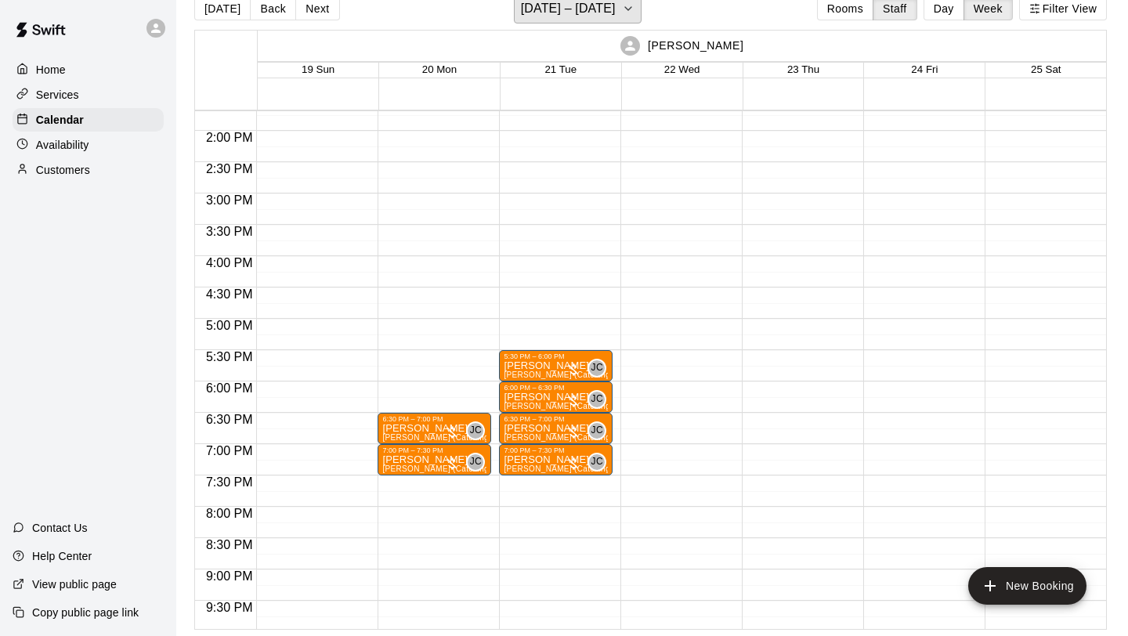
scroll to position [731, 0]
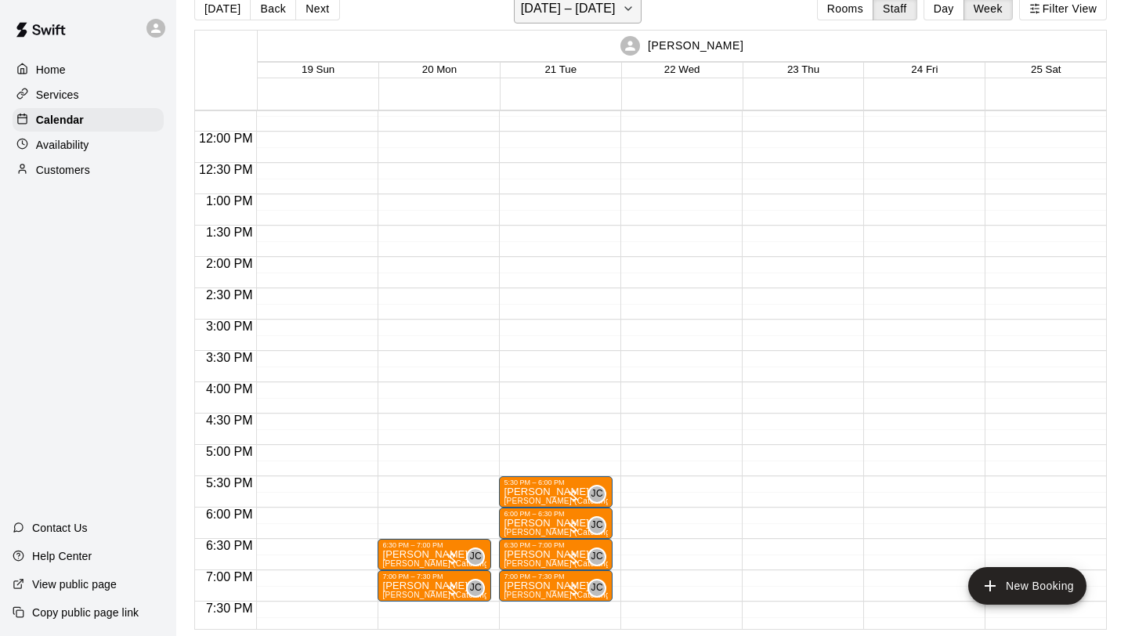
click at [590, 18] on h6 "[DATE] – [DATE]" at bounding box center [568, 9] width 95 height 22
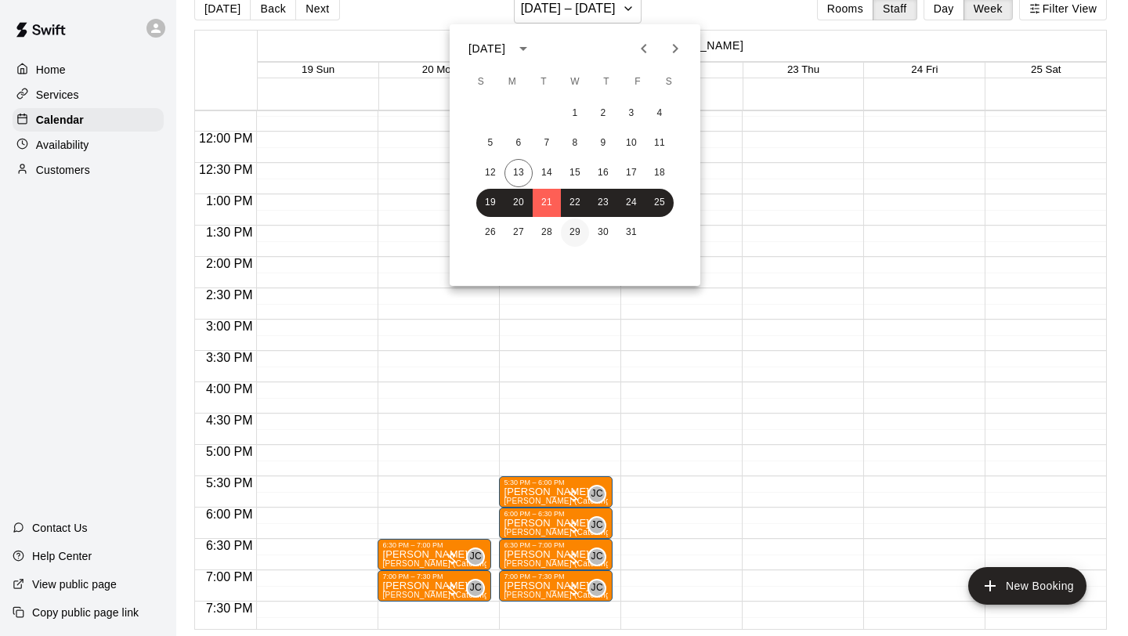
click at [566, 227] on button "29" at bounding box center [575, 232] width 28 height 28
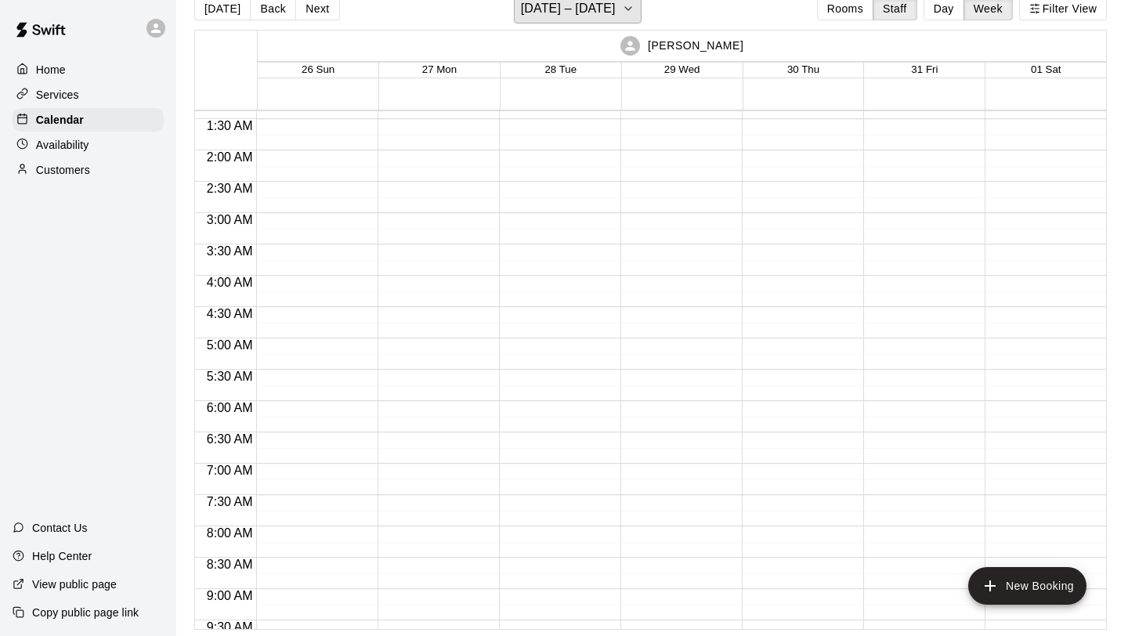
scroll to position [16, 0]
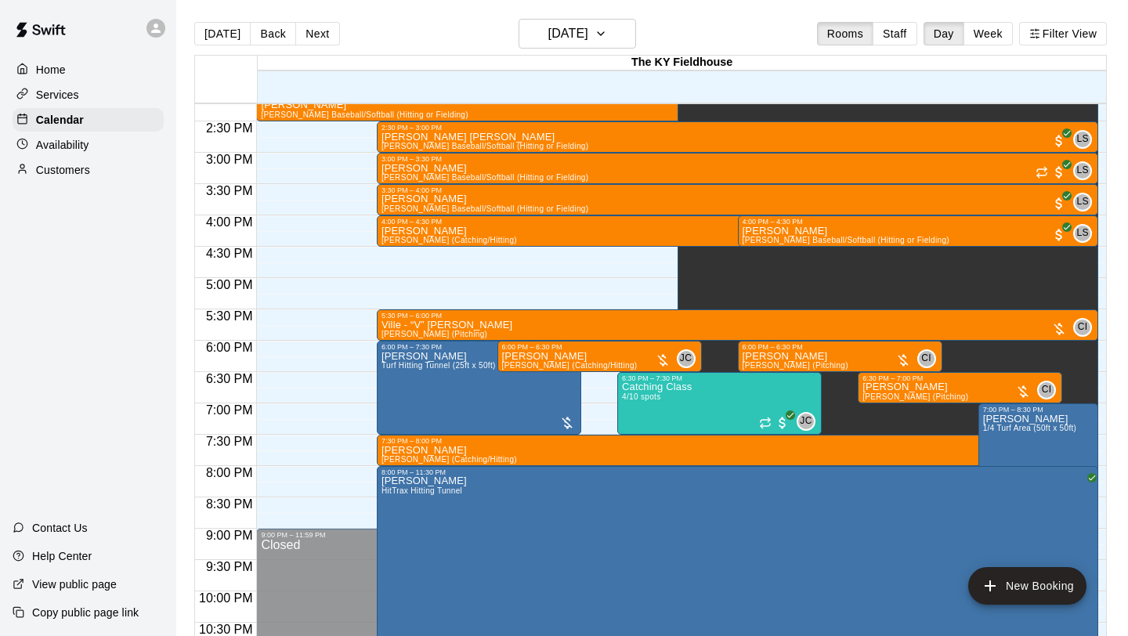
scroll to position [955, 0]
